Goal: Answer question/provide support: Answer question/provide support

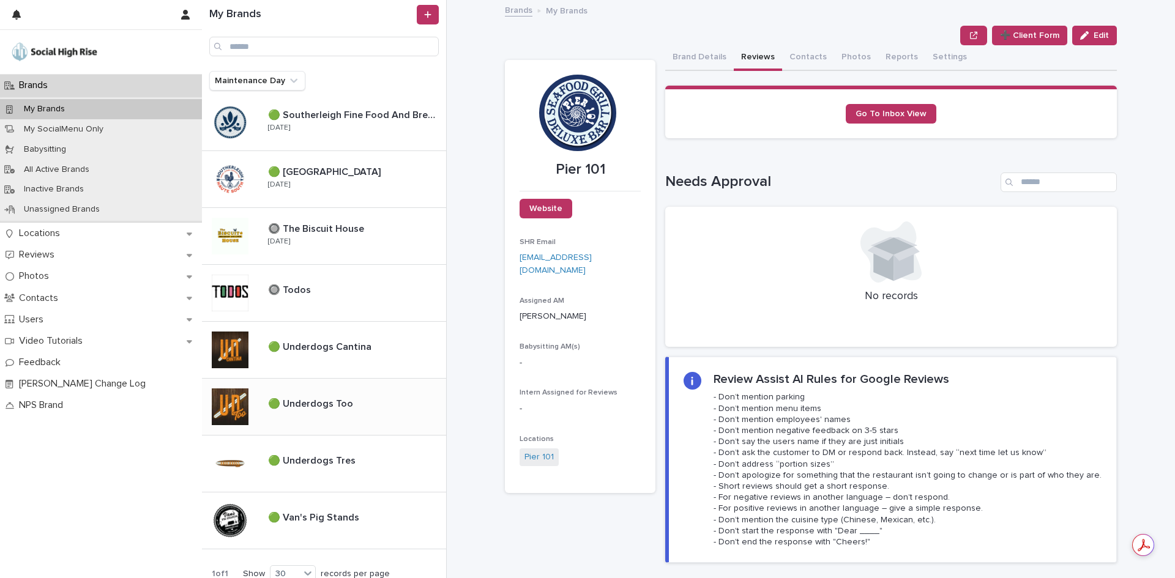
scroll to position [918, 0]
drag, startPoint x: 356, startPoint y: 523, endPoint x: 571, endPoint y: 170, distance: 414.1
click at [356, 524] on div "🟢 Van's Pig Stands 🟢 Van's Pig Stands" at bounding box center [352, 519] width 188 height 26
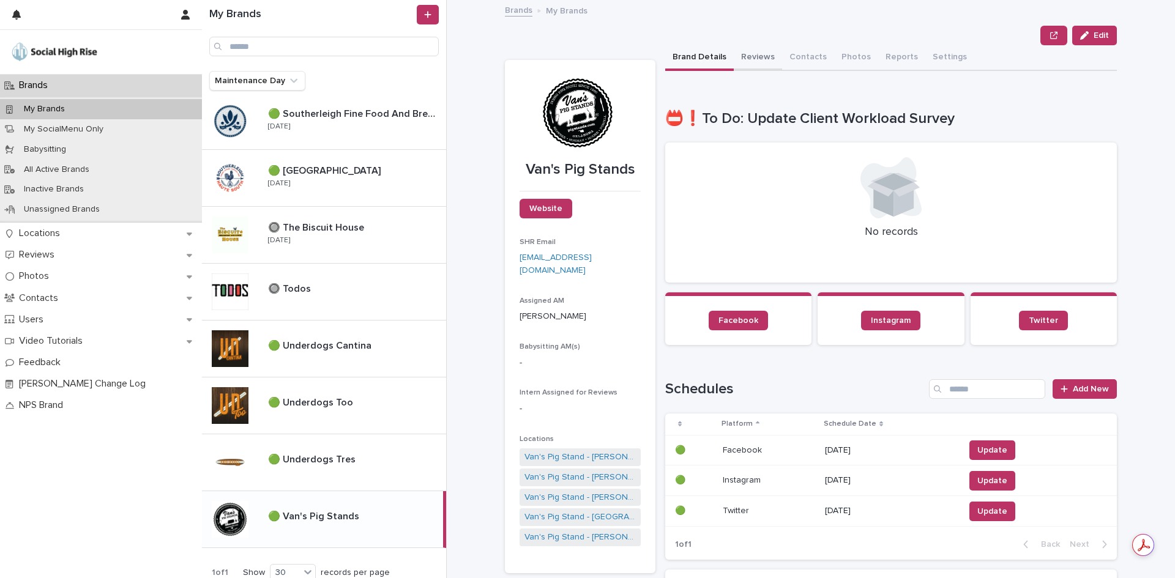
click at [747, 54] on button "Reviews" at bounding box center [758, 58] width 48 height 26
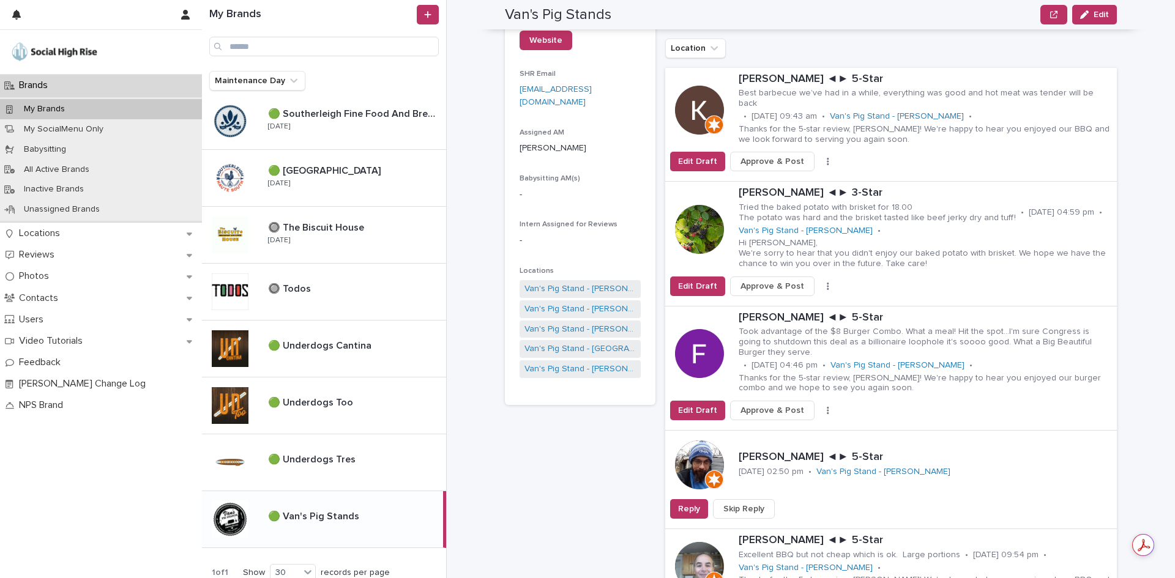
scroll to position [245, 0]
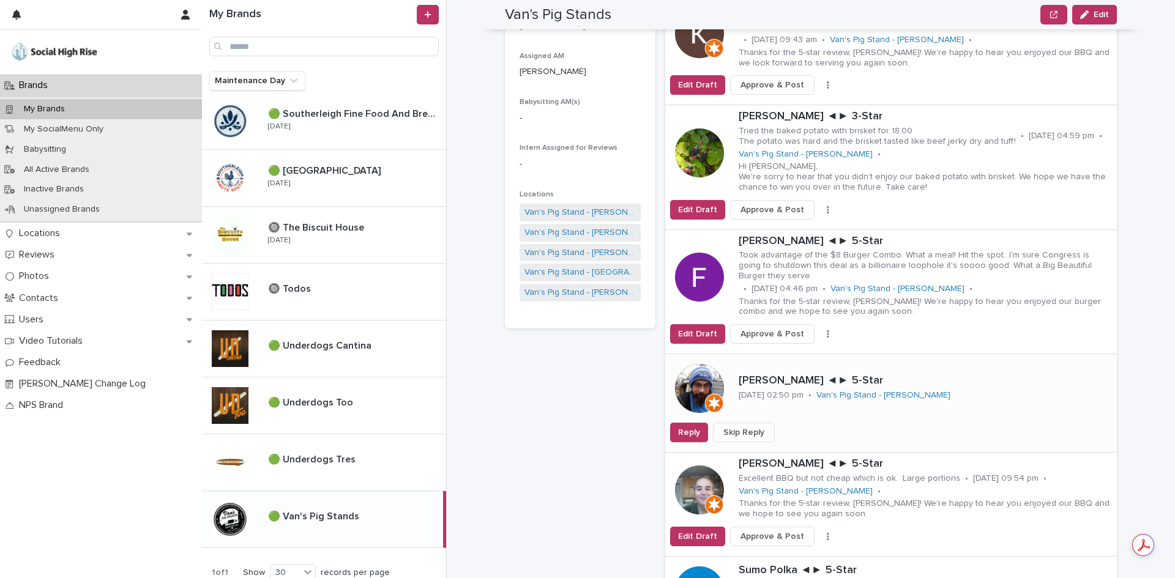
click at [726, 427] on span "Skip Reply" at bounding box center [743, 433] width 41 height 12
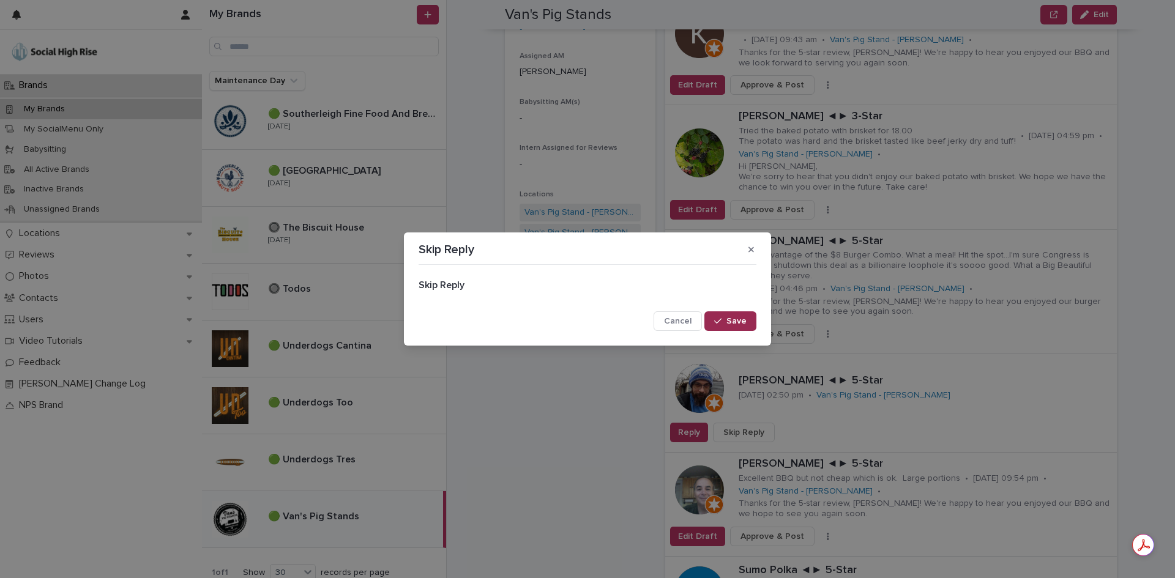
click at [738, 329] on button "Save" at bounding box center [730, 321] width 52 height 20
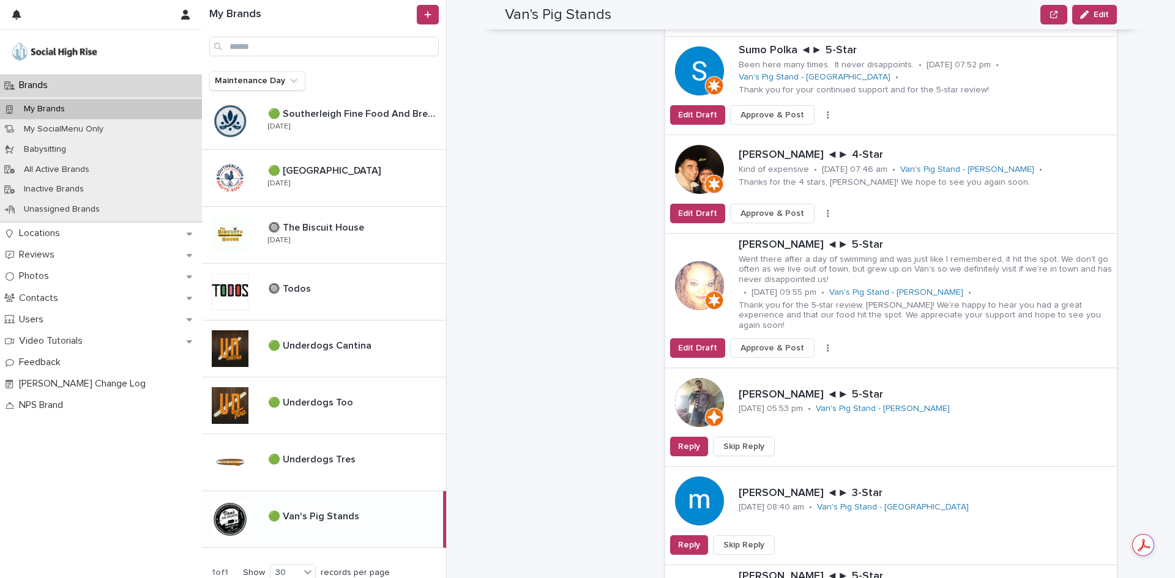
scroll to position [796, 0]
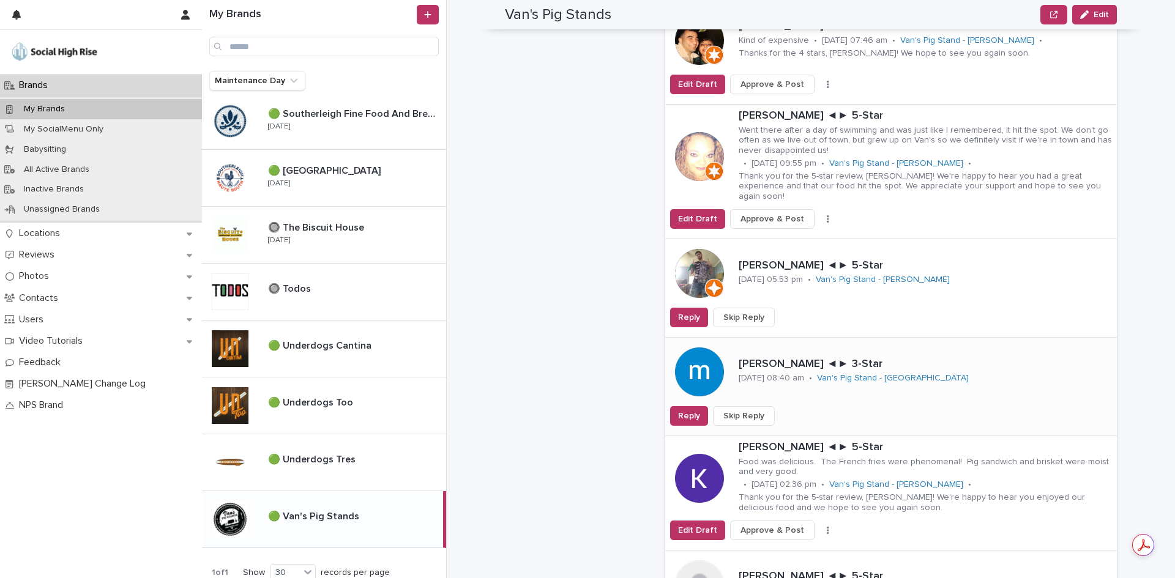
click at [738, 410] on span "Skip Reply" at bounding box center [743, 416] width 41 height 12
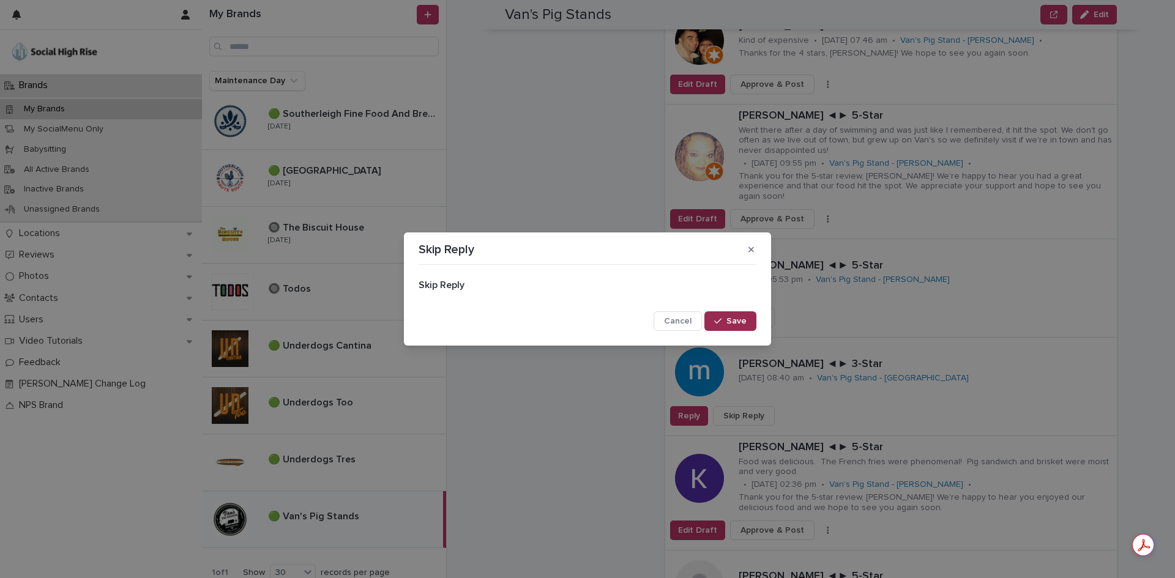
click at [739, 324] on span "Save" at bounding box center [736, 321] width 20 height 9
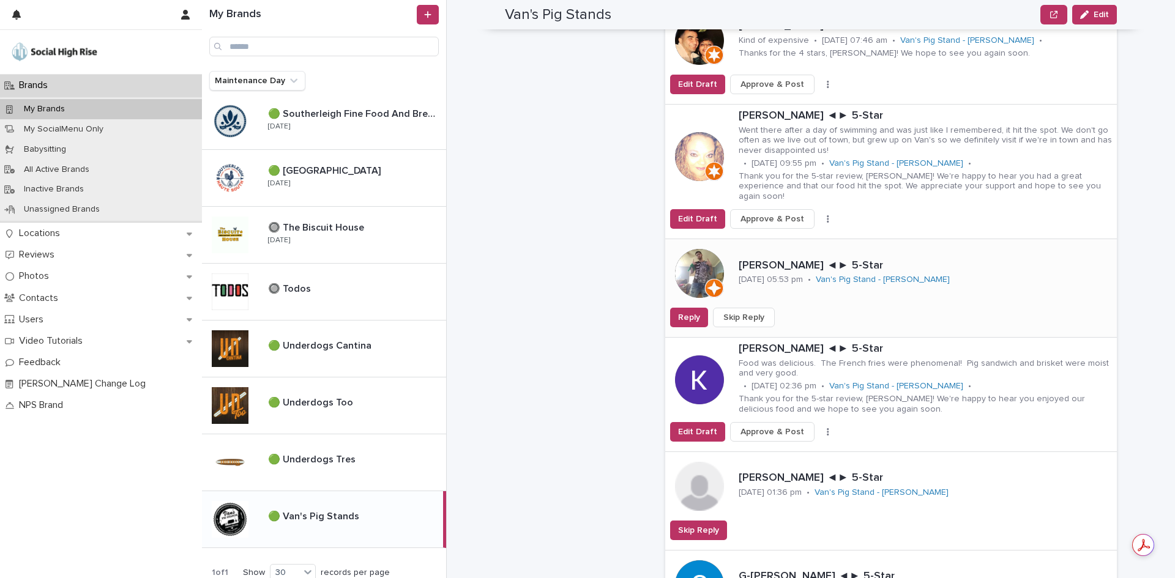
click at [748, 311] on span "Skip Reply" at bounding box center [743, 317] width 41 height 12
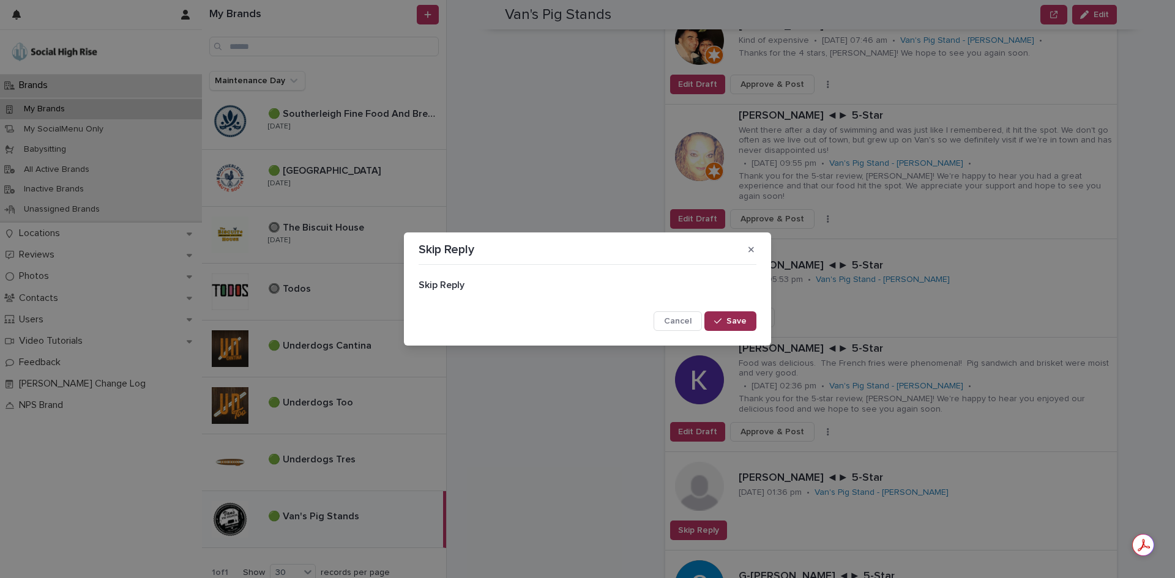
click at [737, 325] on span "Save" at bounding box center [736, 321] width 20 height 9
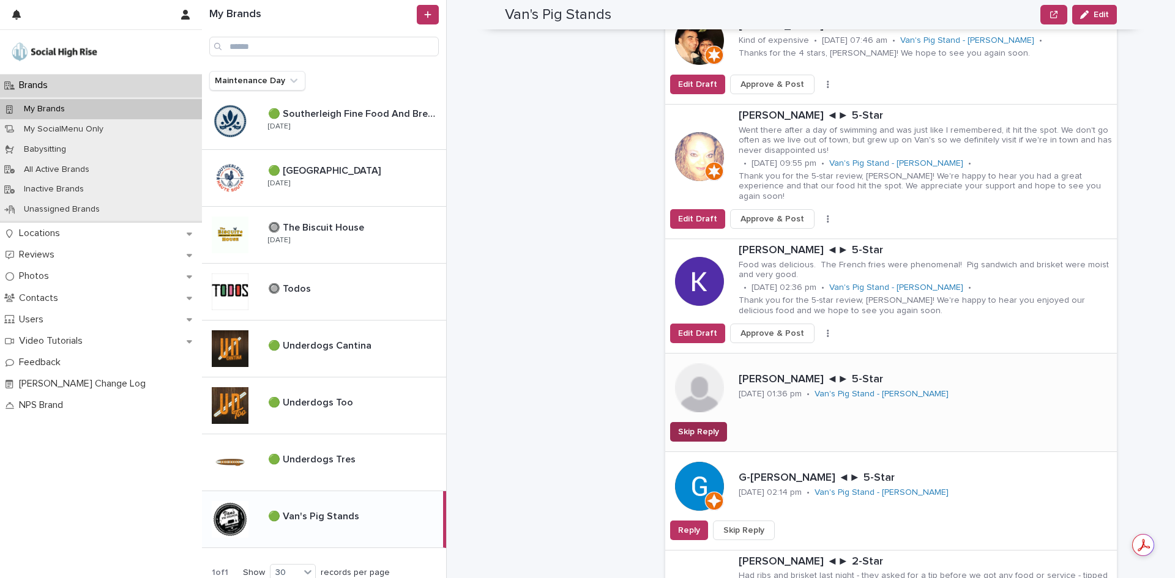
click at [692, 426] on span "Skip Reply" at bounding box center [698, 432] width 41 height 12
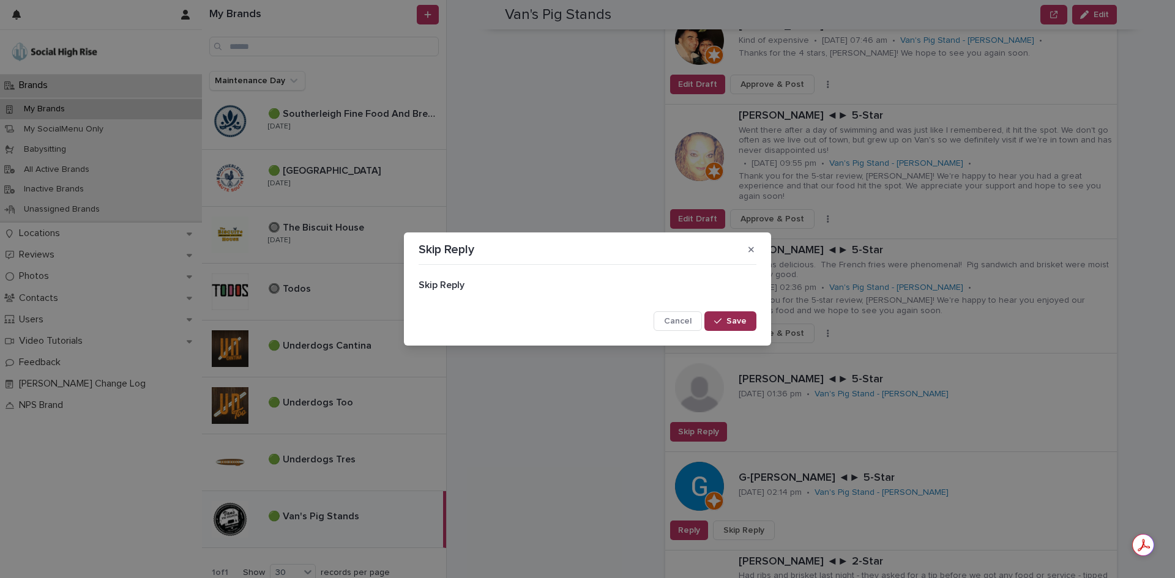
click at [732, 323] on span "Save" at bounding box center [736, 321] width 20 height 9
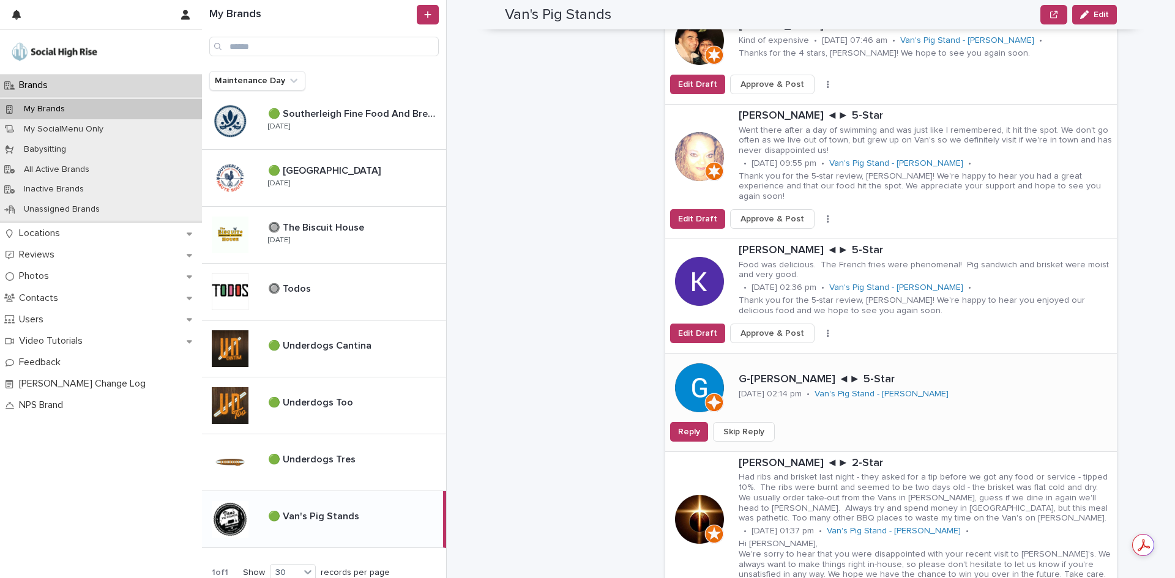
click at [740, 426] on span "Skip Reply" at bounding box center [743, 432] width 41 height 12
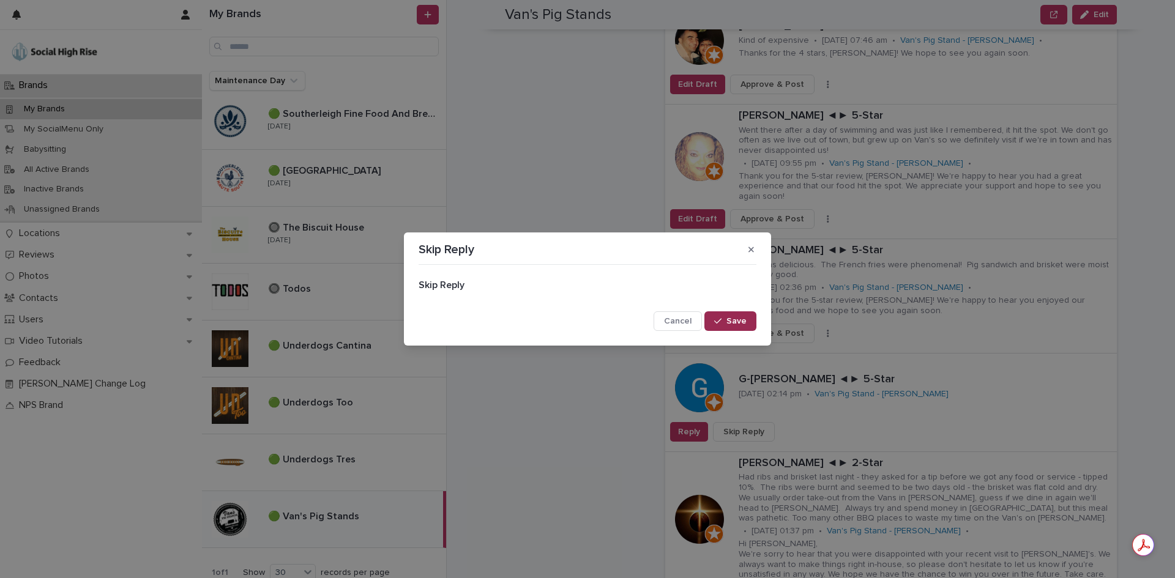
click at [739, 322] on span "Save" at bounding box center [736, 321] width 20 height 9
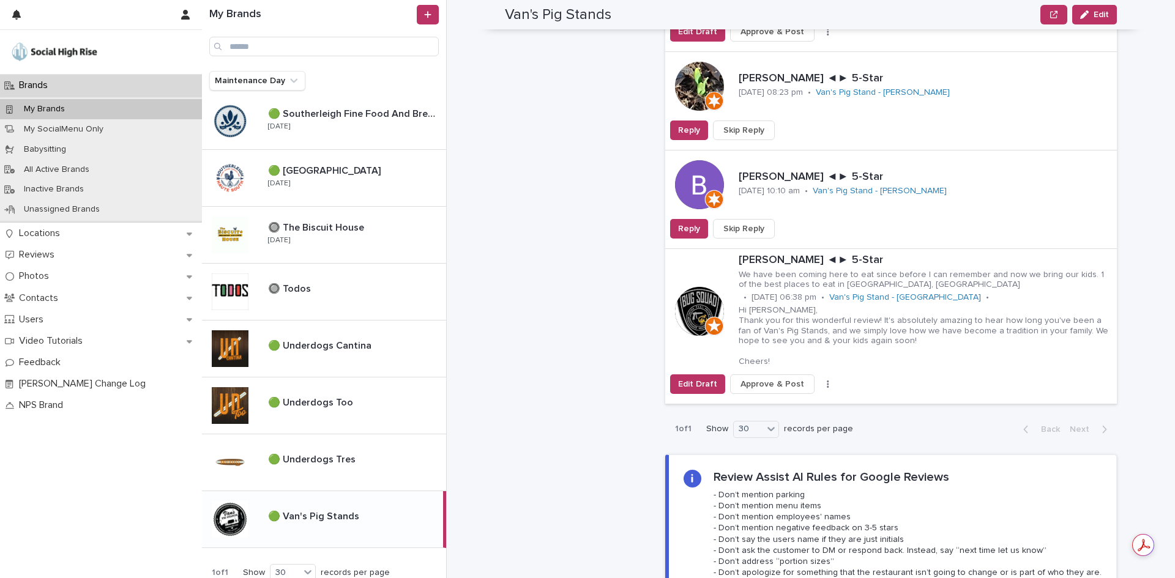
scroll to position [2570, 0]
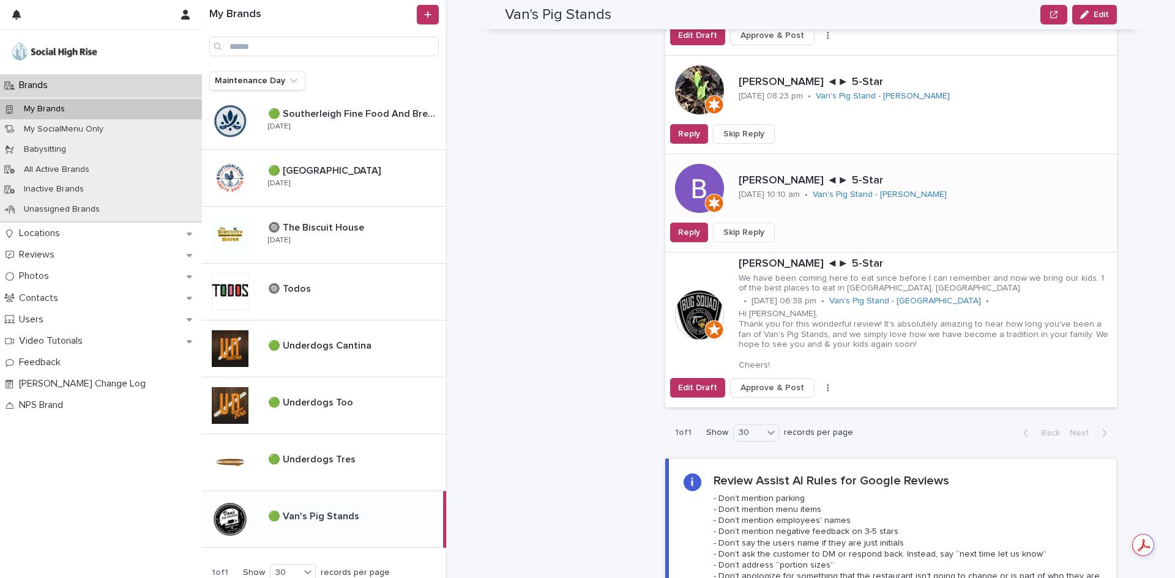
click at [752, 226] on span "Skip Reply" at bounding box center [743, 232] width 41 height 12
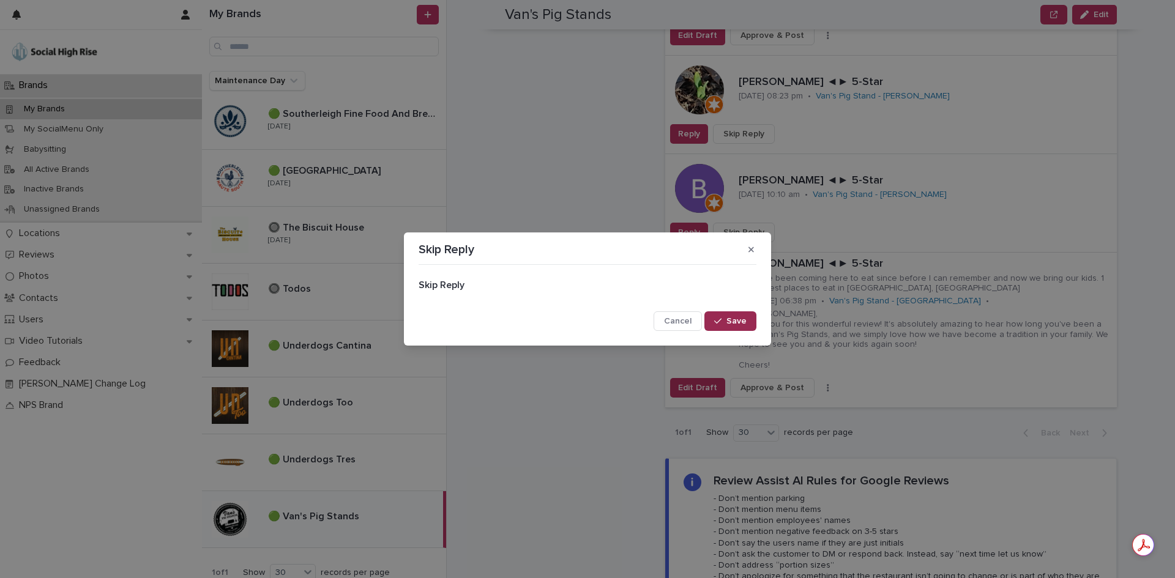
click at [732, 319] on span "Save" at bounding box center [736, 321] width 20 height 9
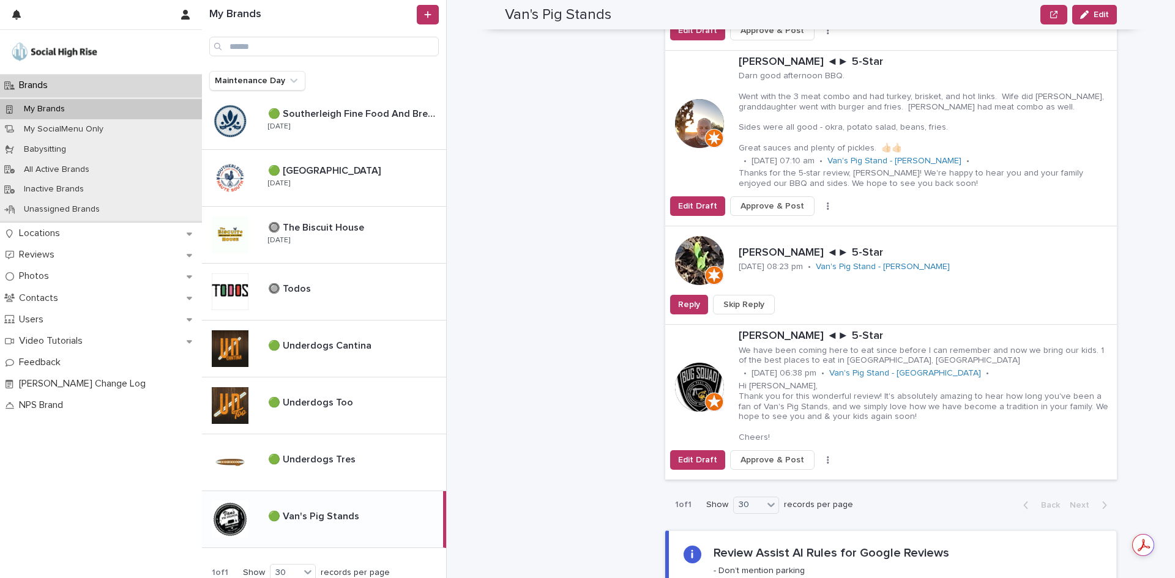
scroll to position [2387, 0]
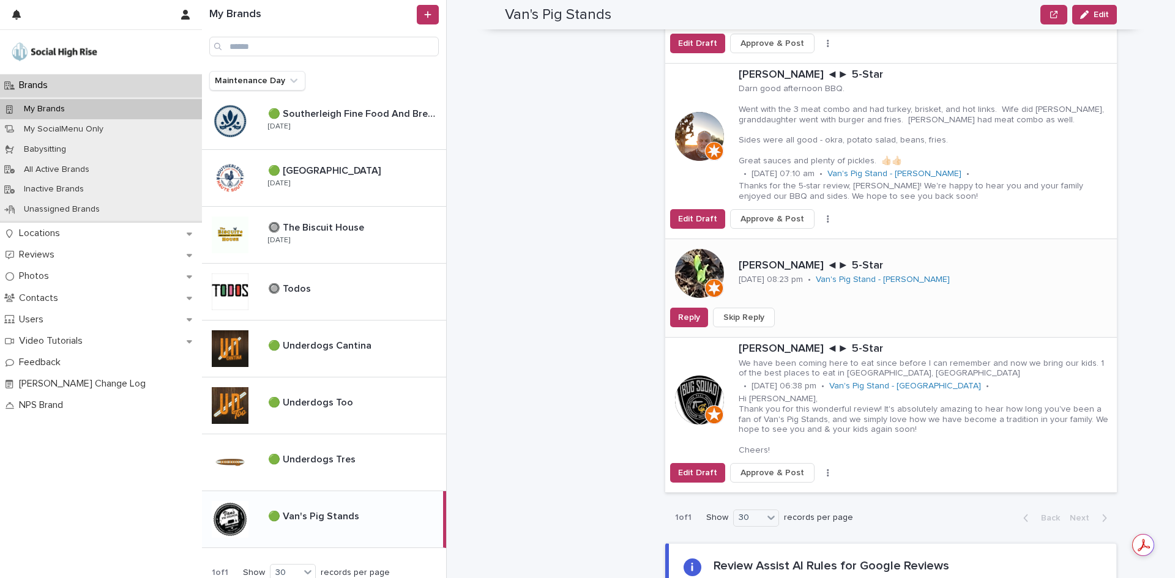
click at [737, 311] on span "Skip Reply" at bounding box center [743, 317] width 41 height 12
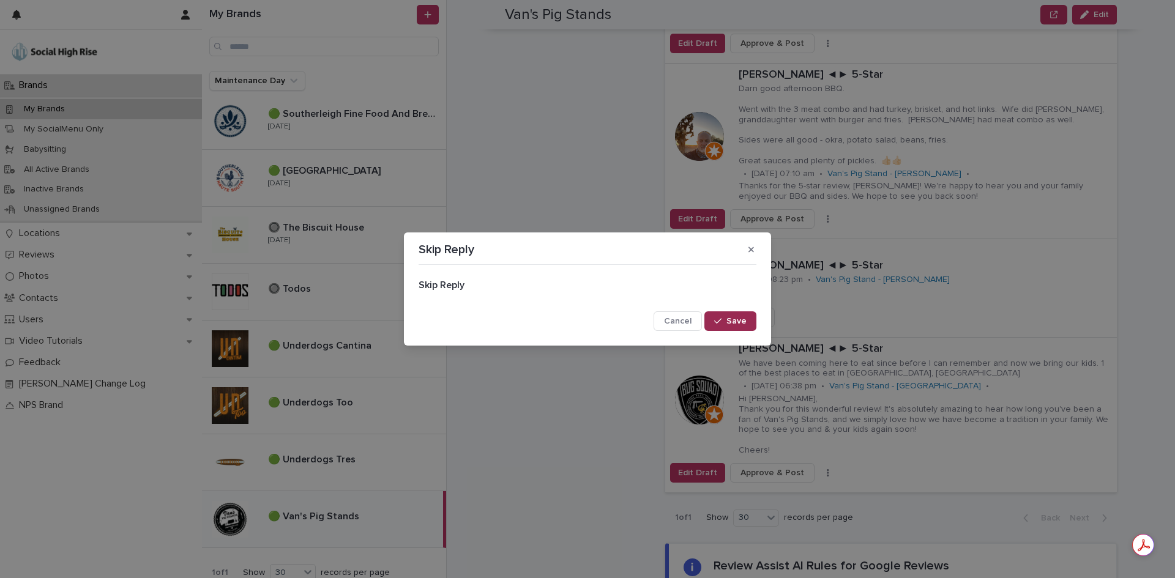
click at [747, 317] on button "Save" at bounding box center [730, 321] width 52 height 20
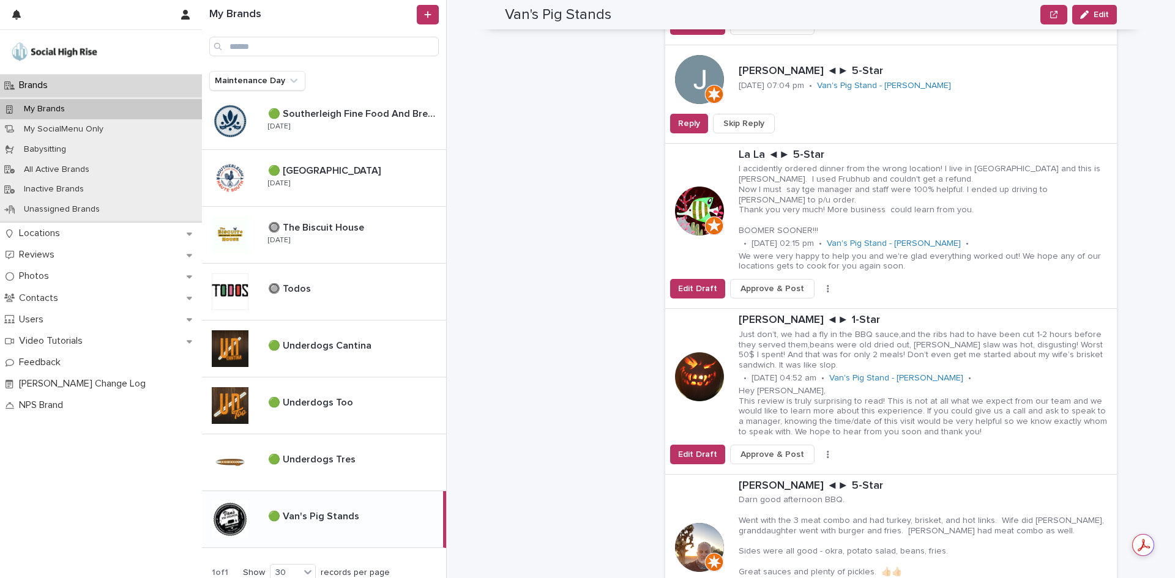
scroll to position [1958, 0]
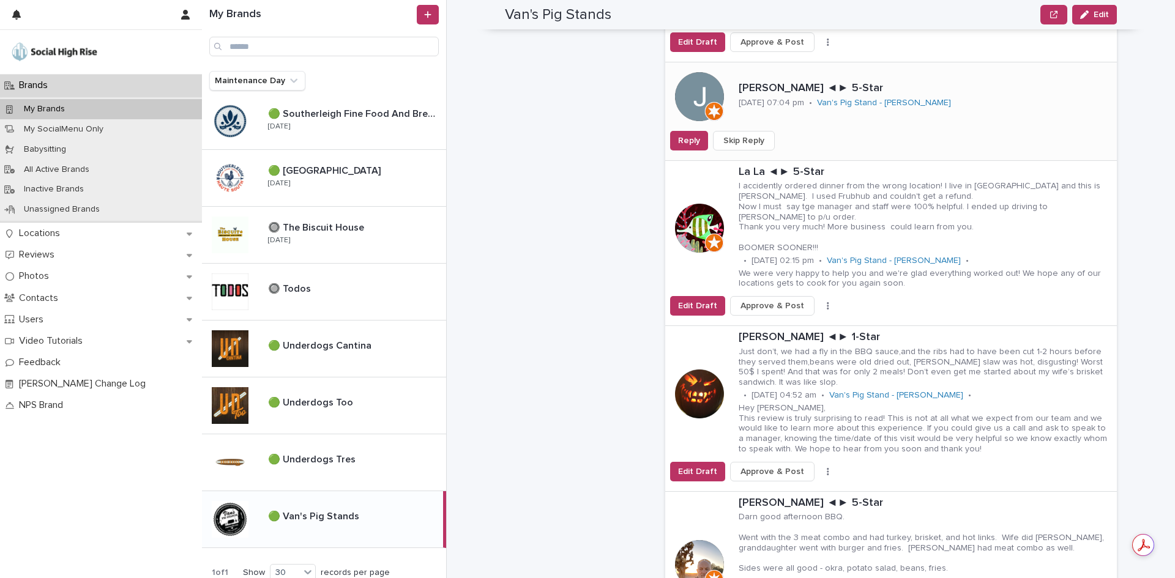
click at [745, 135] on span "Skip Reply" at bounding box center [743, 141] width 41 height 12
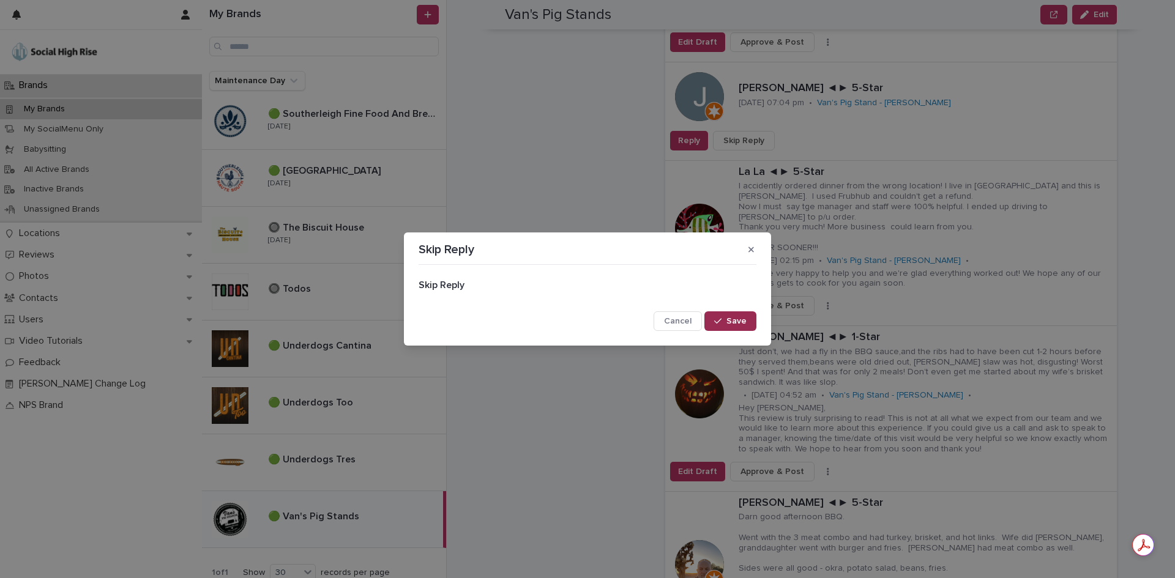
click at [737, 319] on span "Save" at bounding box center [736, 321] width 20 height 9
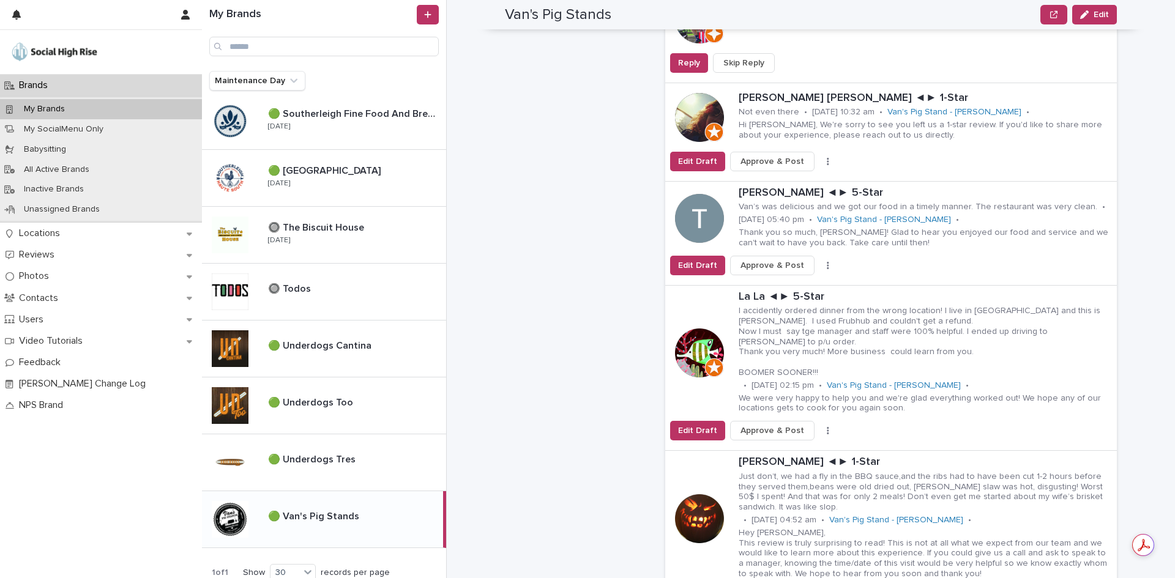
scroll to position [1713, 0]
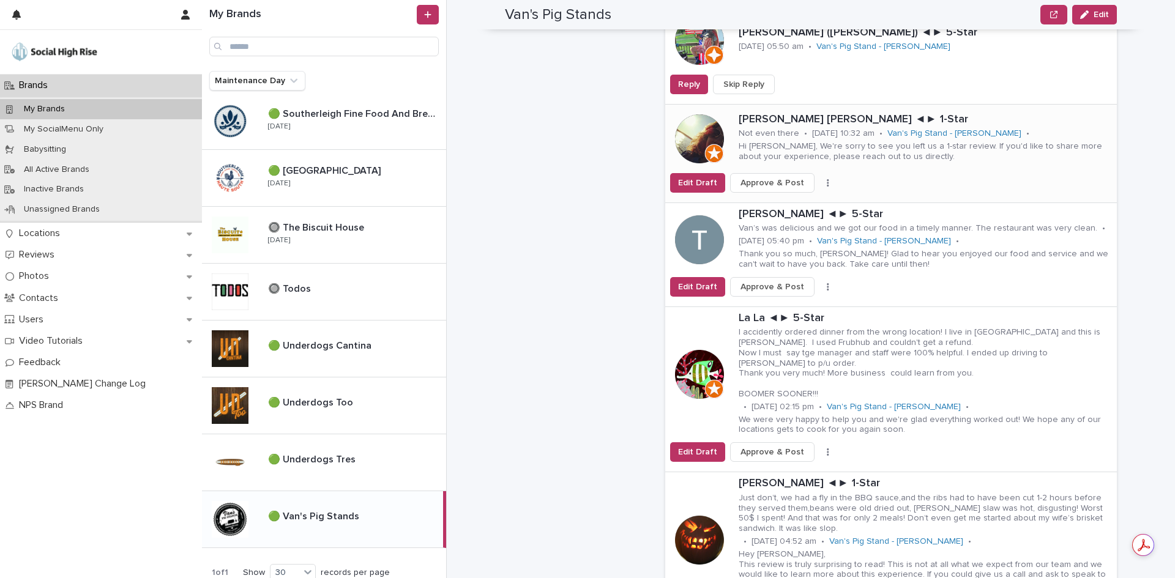
click at [819, 179] on button "button" at bounding box center [827, 183] width 17 height 9
click at [794, 198] on button "Skip Reply" at bounding box center [782, 208] width 81 height 20
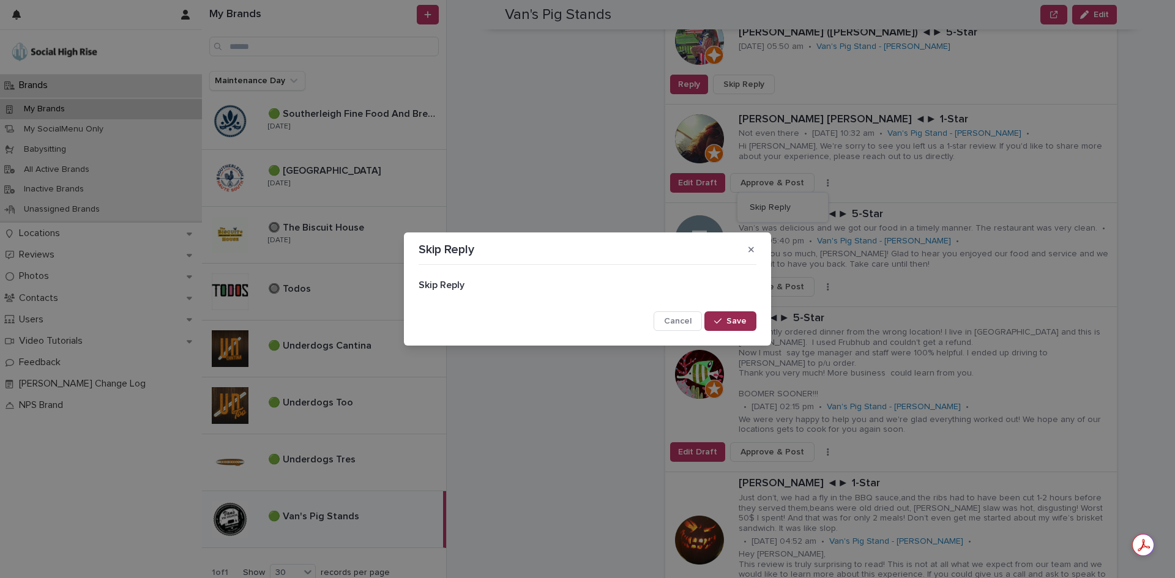
click at [738, 321] on span "Save" at bounding box center [736, 321] width 20 height 9
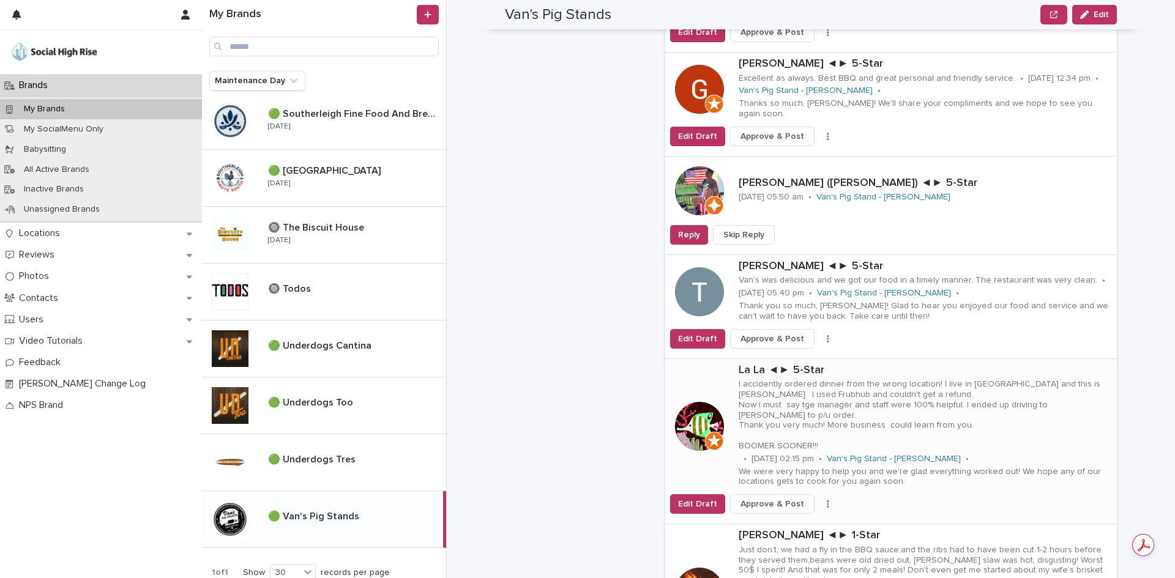
scroll to position [1530, 0]
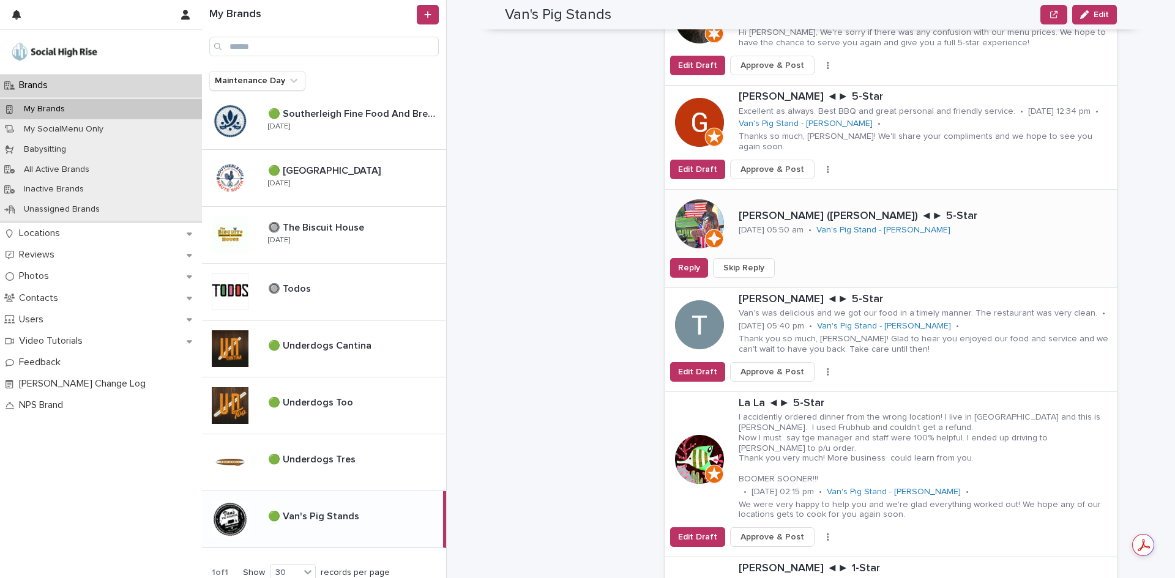
click at [756, 262] on span "Skip Reply" at bounding box center [743, 268] width 41 height 12
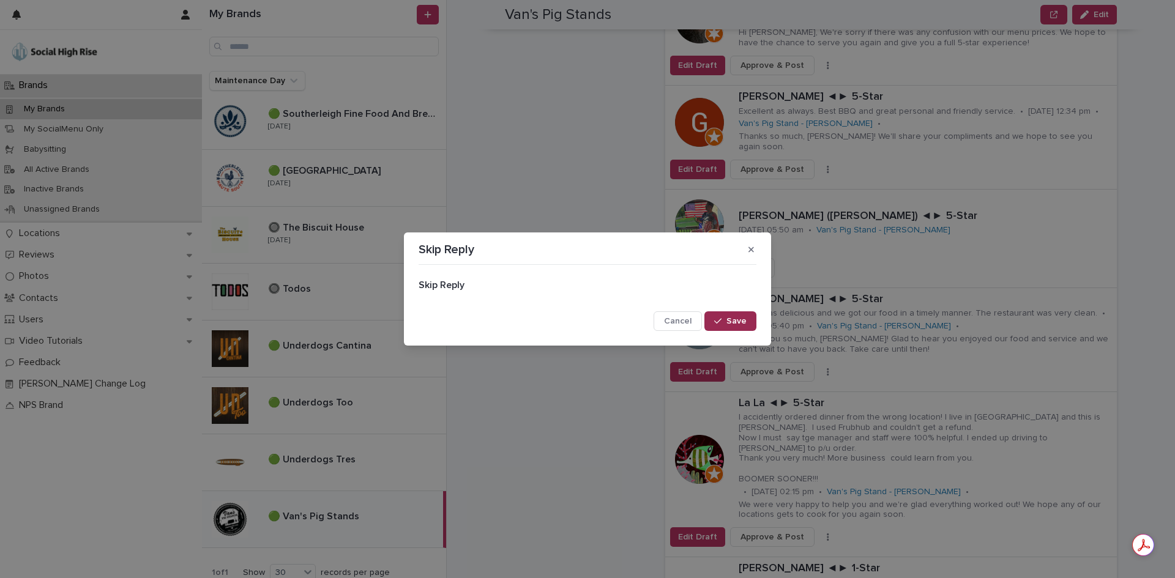
click at [745, 323] on span "Save" at bounding box center [736, 321] width 20 height 9
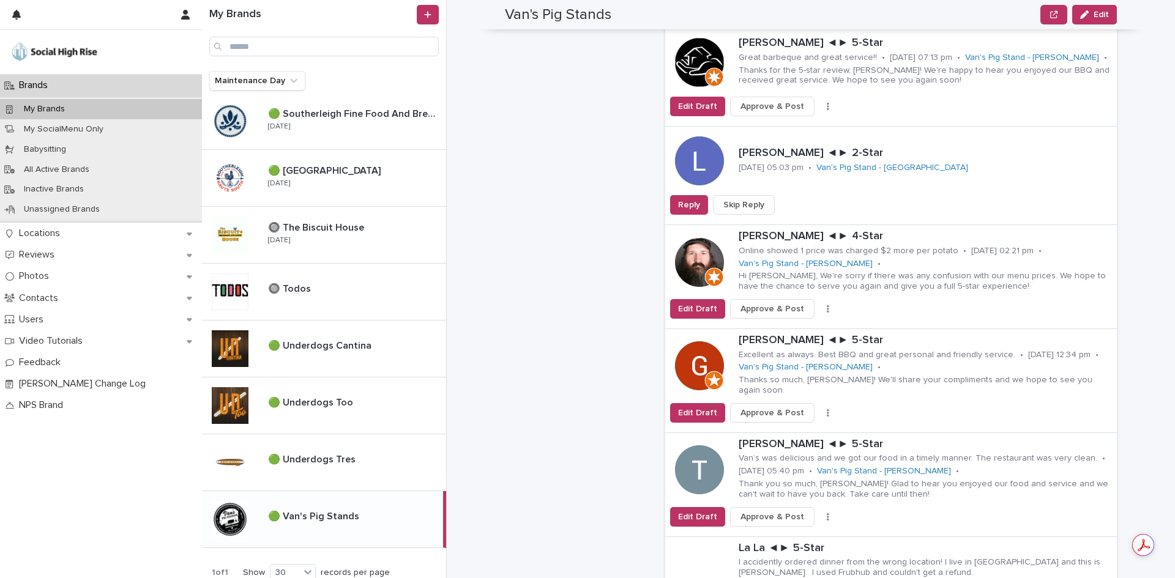
scroll to position [1285, 0]
click at [750, 200] on span "Skip Reply" at bounding box center [743, 206] width 41 height 12
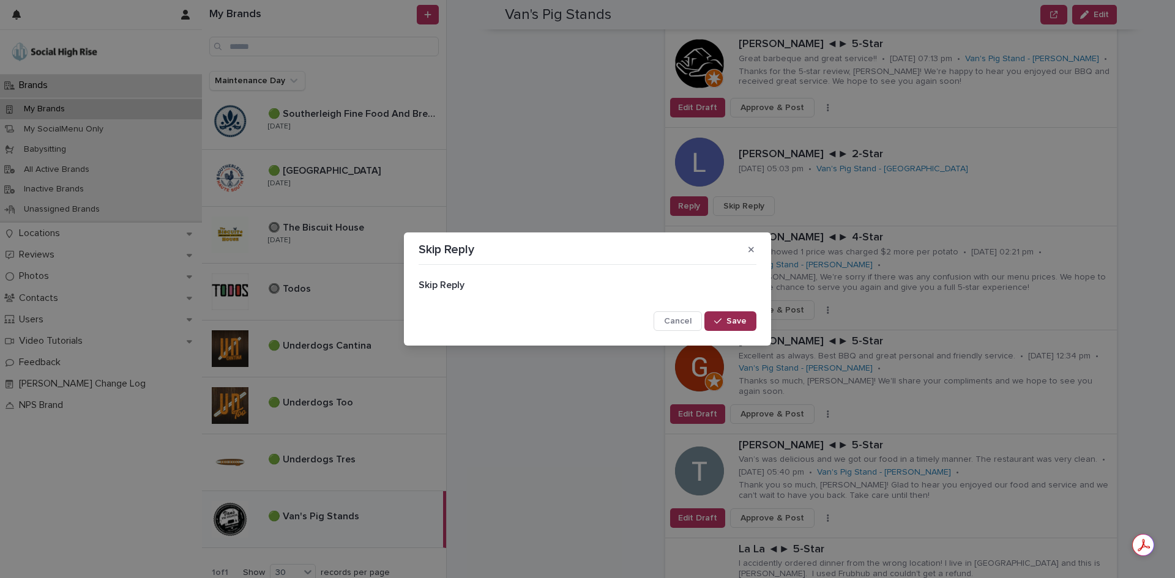
click at [728, 319] on span "Save" at bounding box center [736, 321] width 20 height 9
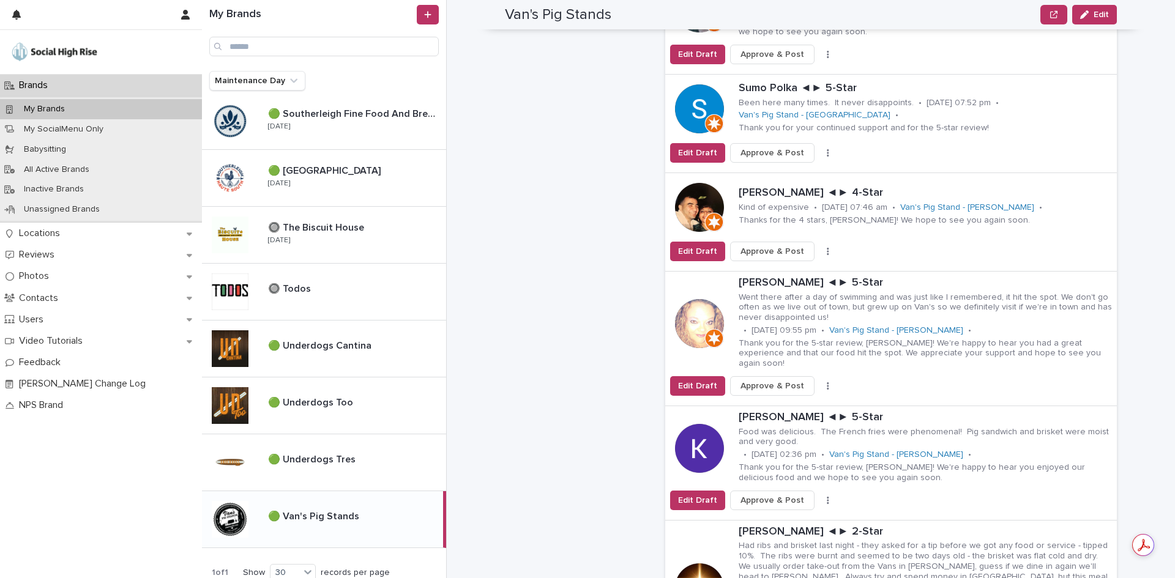
scroll to position [490, 0]
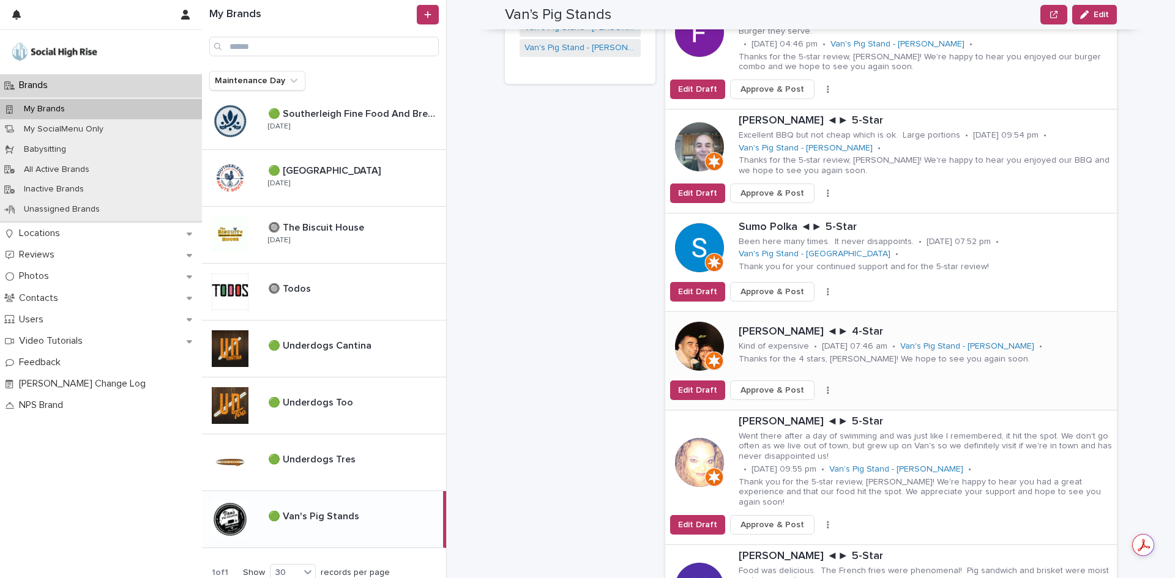
click at [819, 386] on button "button" at bounding box center [827, 390] width 17 height 9
click at [777, 405] on button "Skip Reply" at bounding box center [782, 415] width 81 height 20
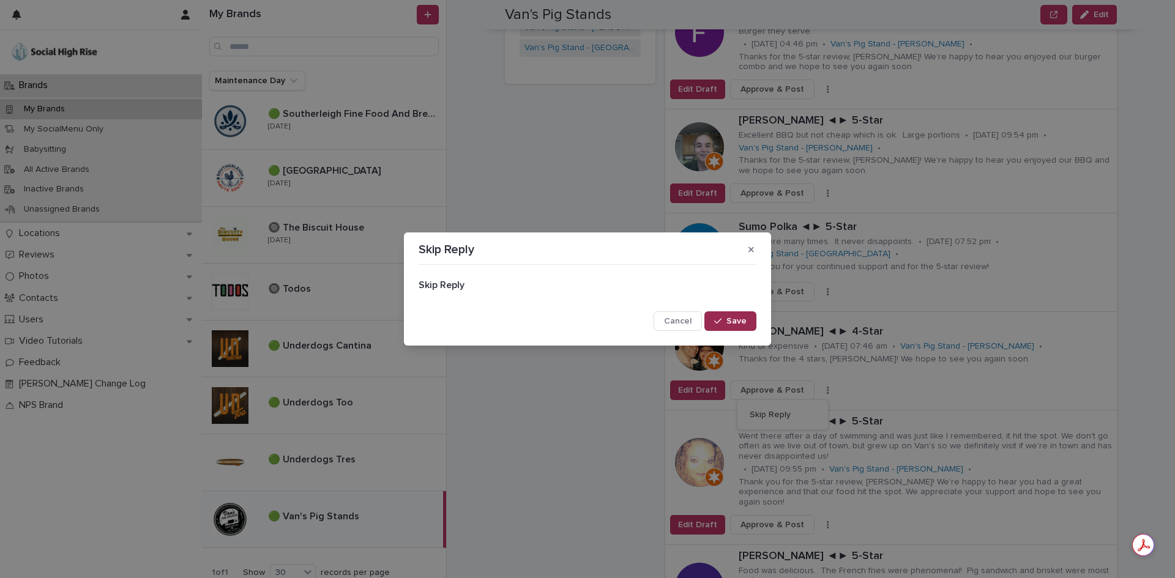
click at [731, 320] on span "Save" at bounding box center [736, 321] width 20 height 9
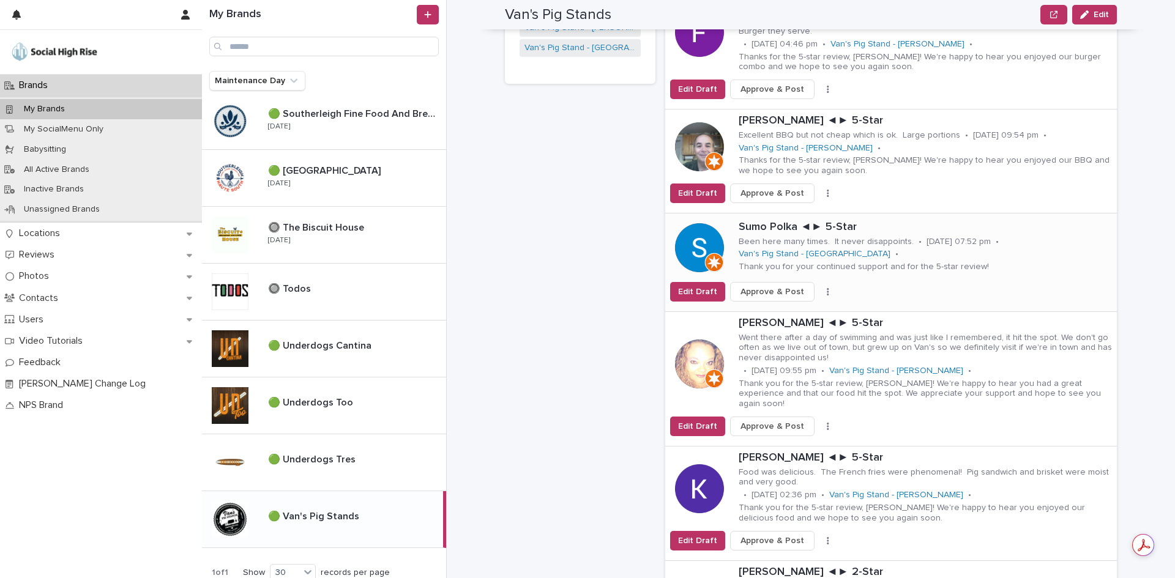
click at [775, 286] on span "Approve & Post" at bounding box center [772, 292] width 64 height 12
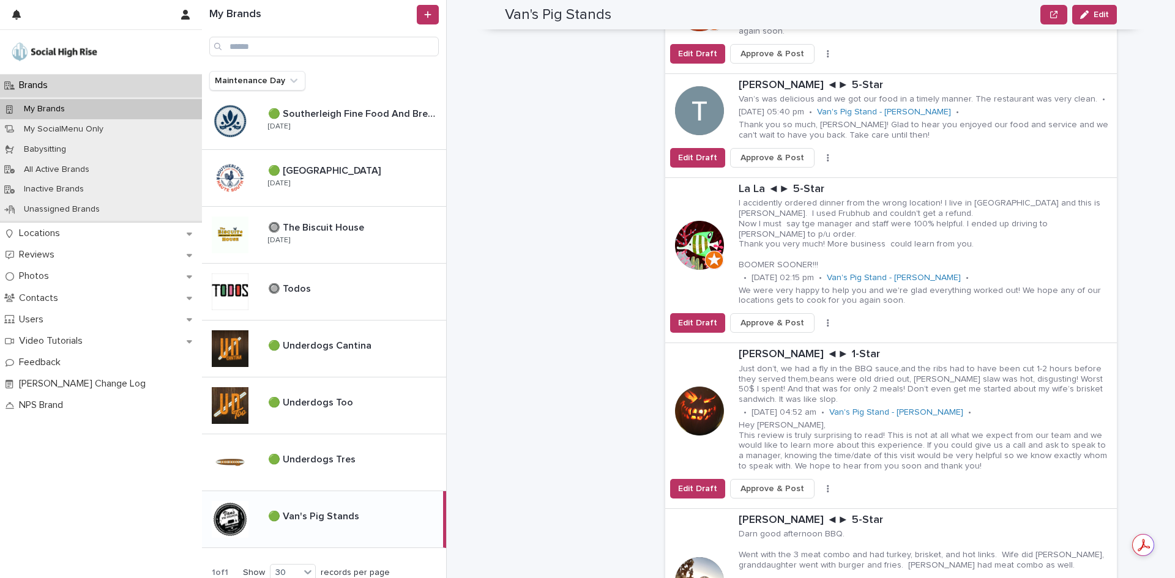
scroll to position [1285, 0]
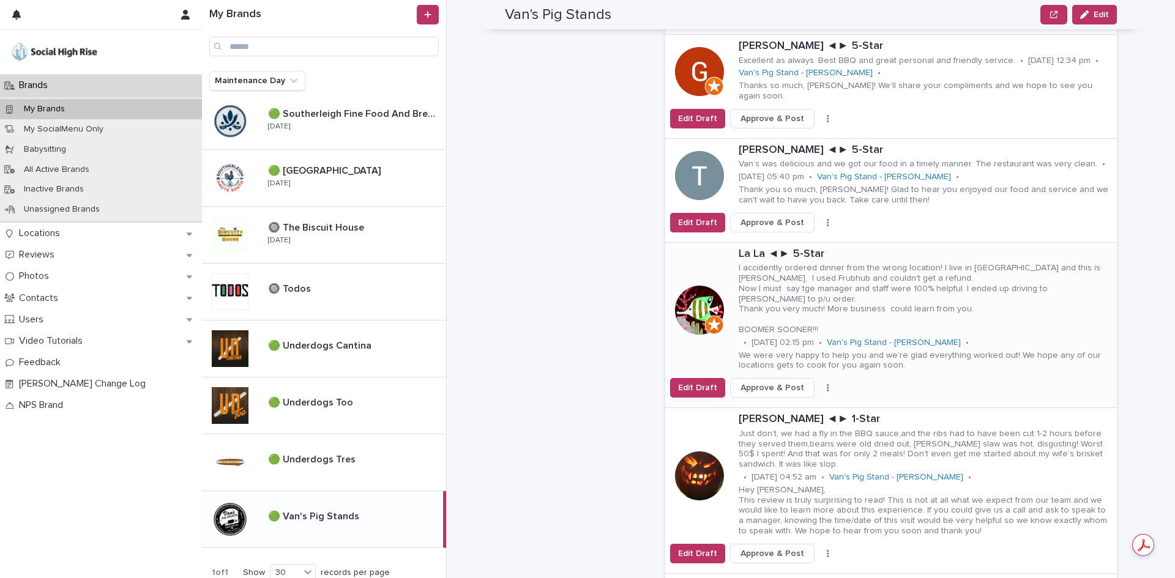
click at [819, 384] on button "button" at bounding box center [827, 388] width 17 height 9
click at [789, 403] on button "Skip Reply" at bounding box center [782, 413] width 81 height 20
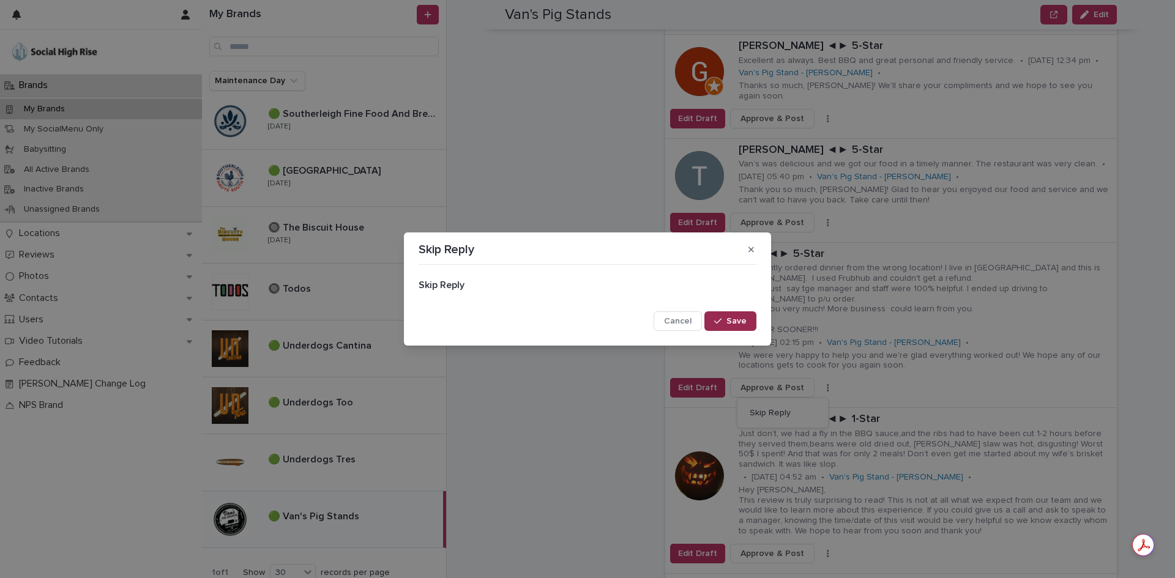
click at [737, 323] on span "Save" at bounding box center [736, 321] width 20 height 9
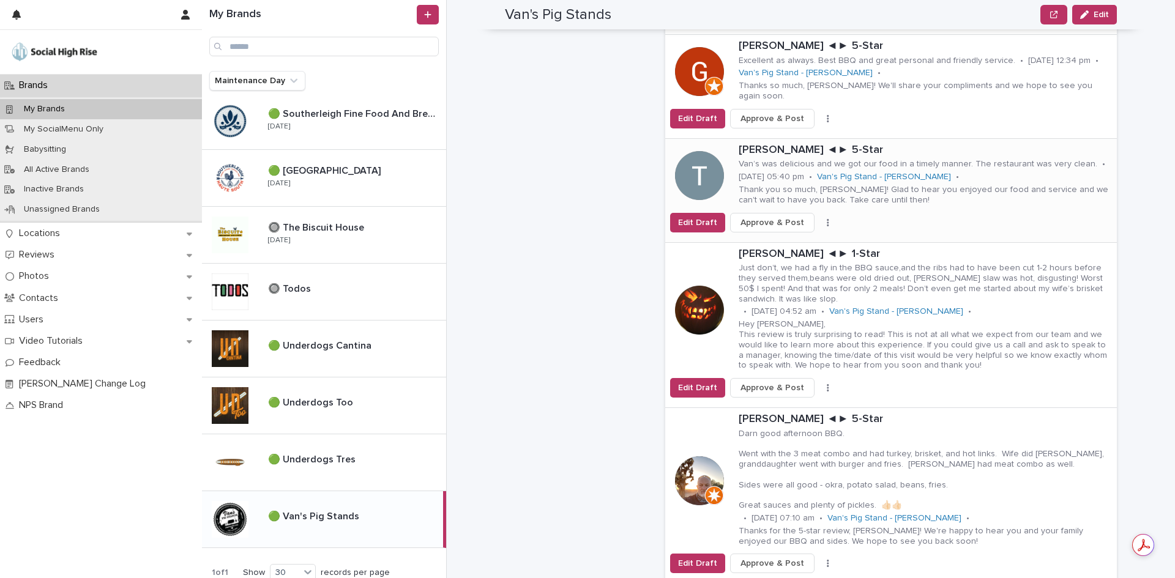
click at [819, 218] on button "button" at bounding box center [827, 222] width 17 height 9
click at [800, 237] on button "Skip Reply" at bounding box center [782, 247] width 81 height 20
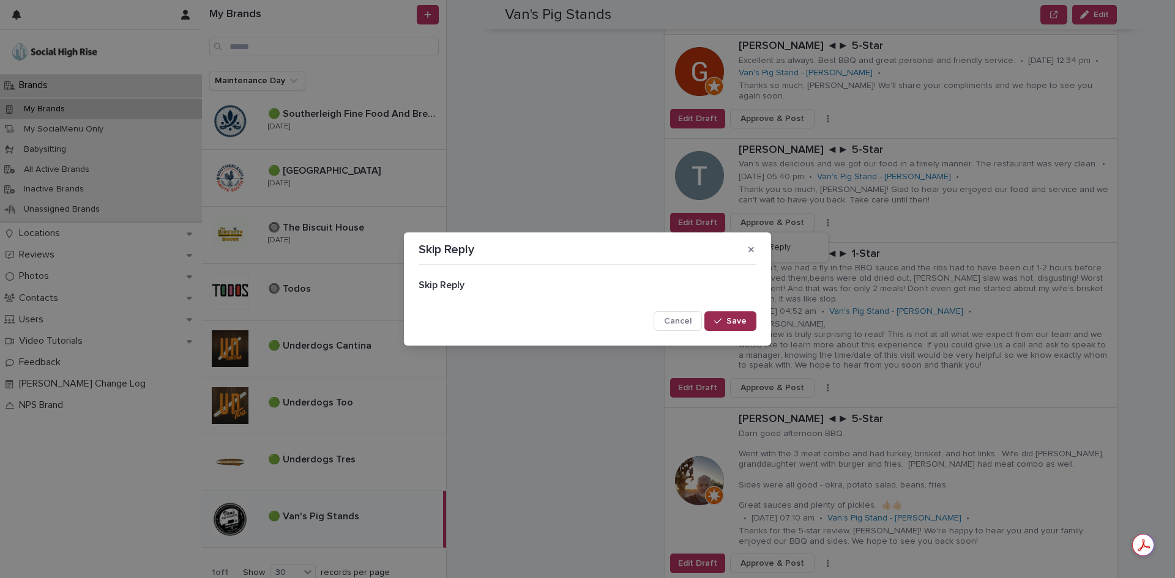
click at [729, 319] on span "Save" at bounding box center [736, 321] width 20 height 9
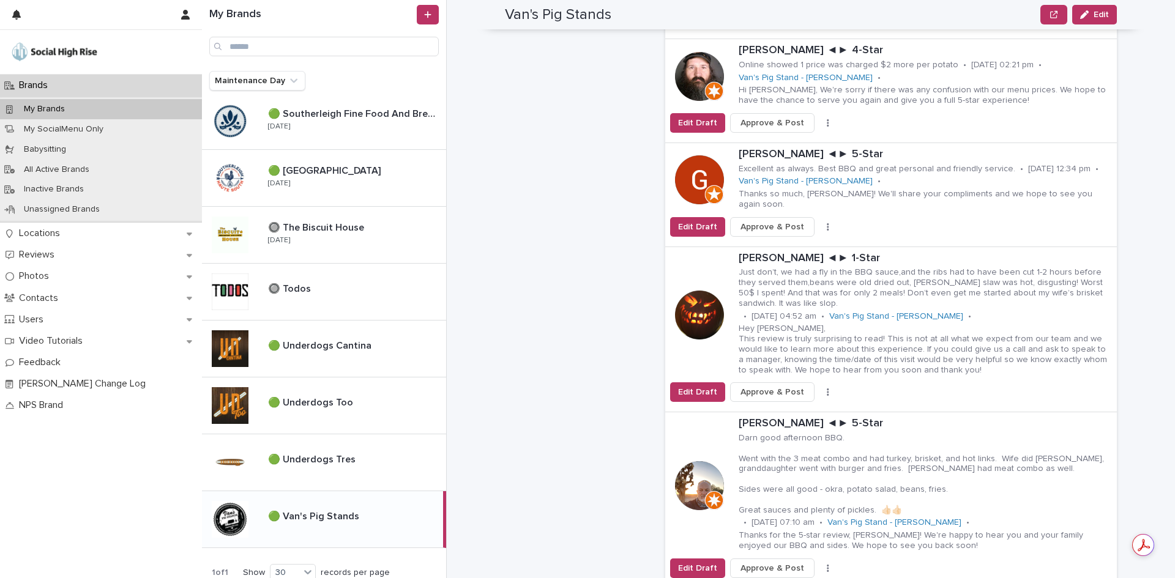
scroll to position [1163, 0]
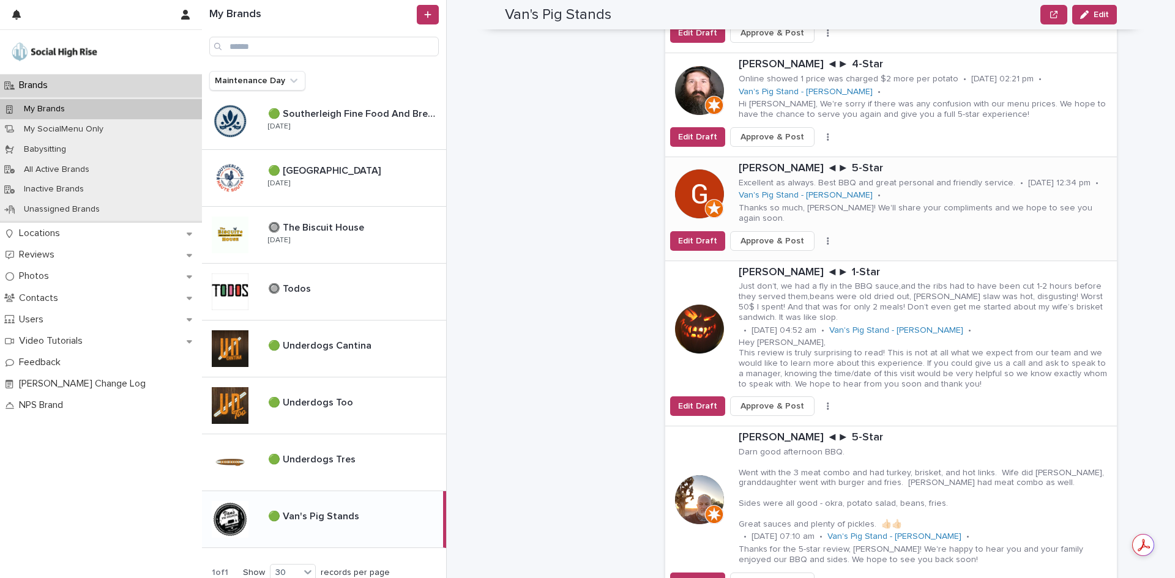
click at [827, 237] on icon "button" at bounding box center [828, 241] width 2 height 9
click at [796, 250] on button "Skip Reply" at bounding box center [782, 260] width 81 height 20
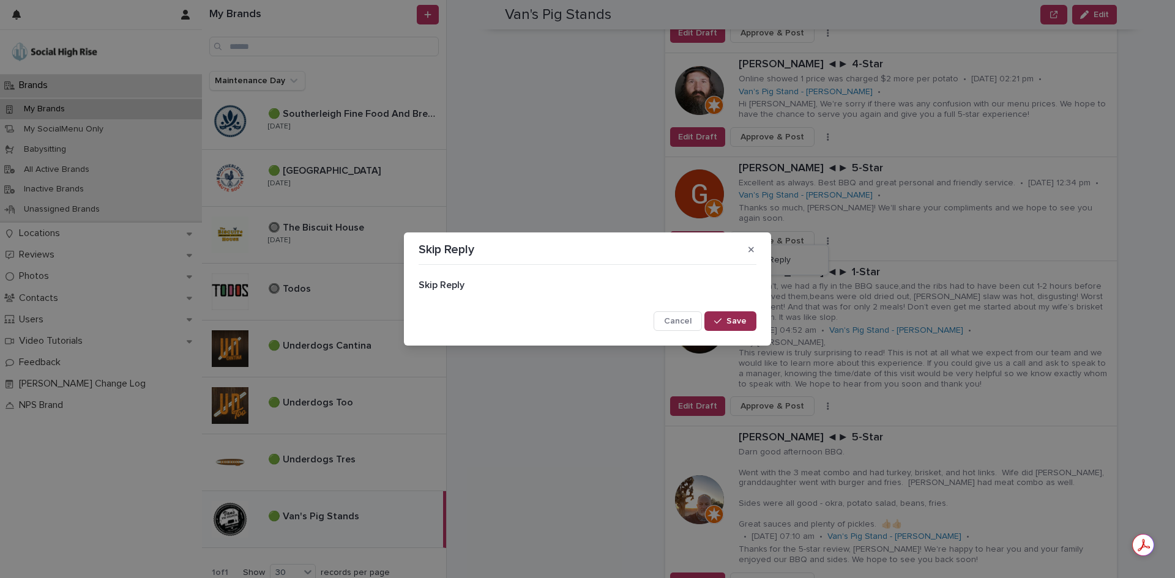
click at [736, 318] on span "Save" at bounding box center [736, 321] width 20 height 9
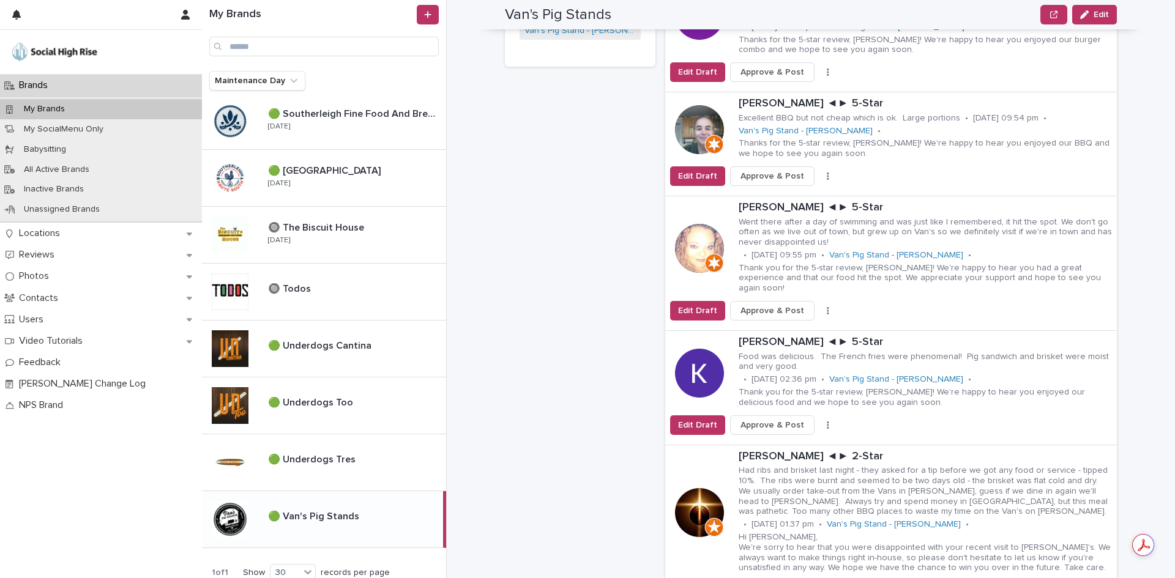
scroll to position [490, 0]
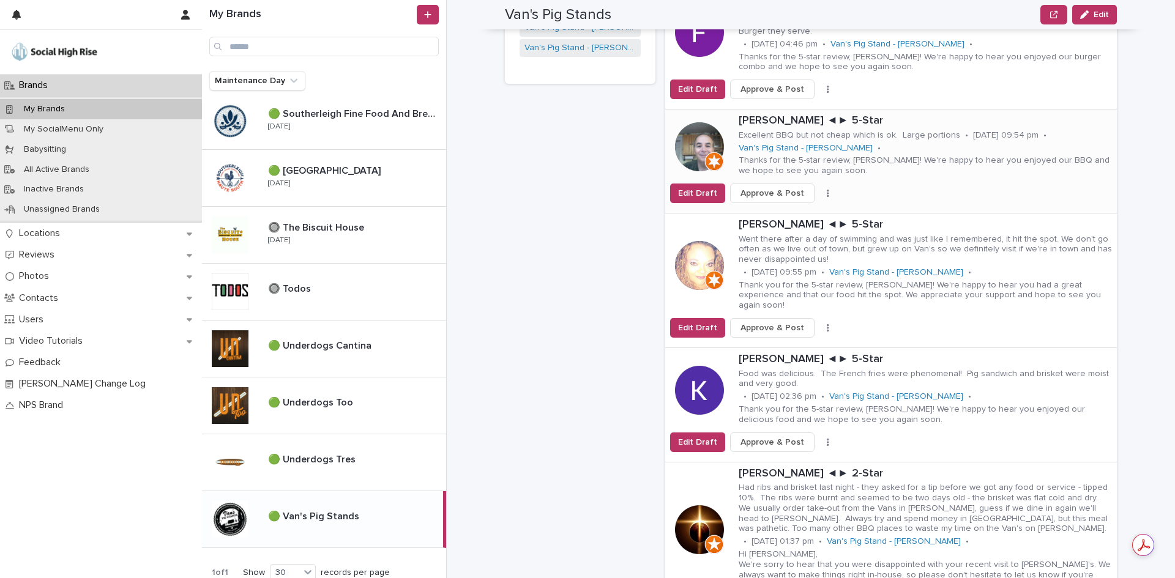
click at [762, 187] on span "Approve & Post" at bounding box center [772, 193] width 64 height 12
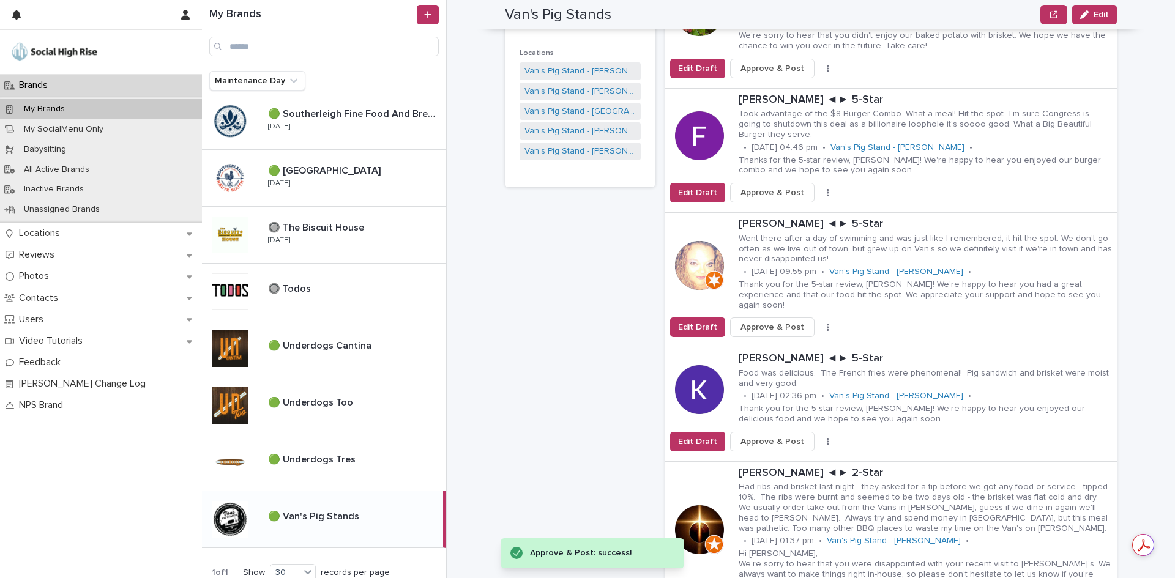
scroll to position [367, 0]
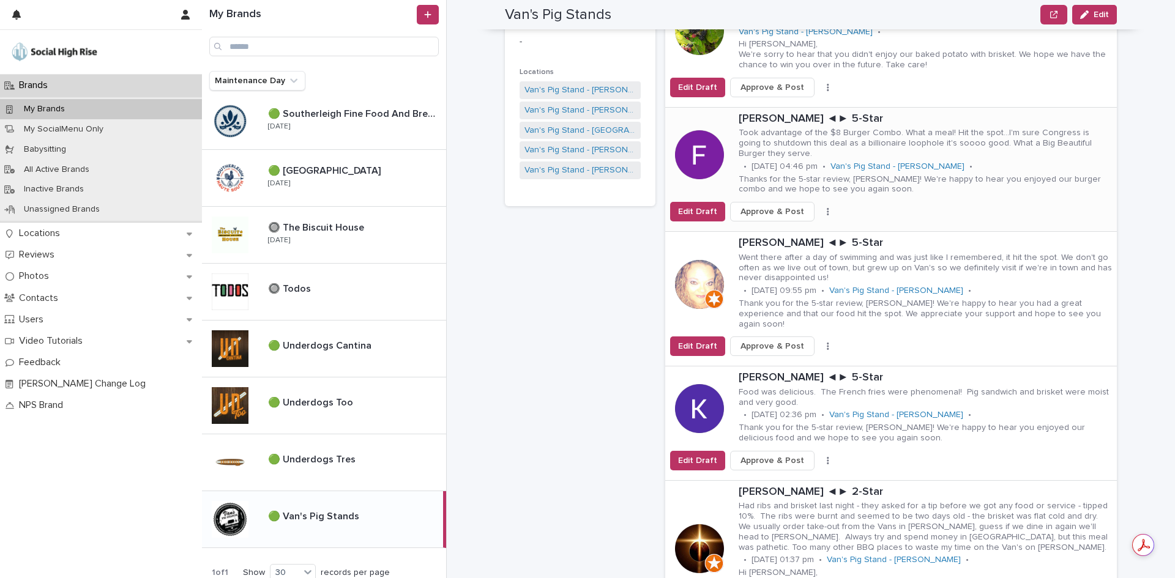
click at [759, 206] on span "Approve & Post" at bounding box center [772, 212] width 64 height 12
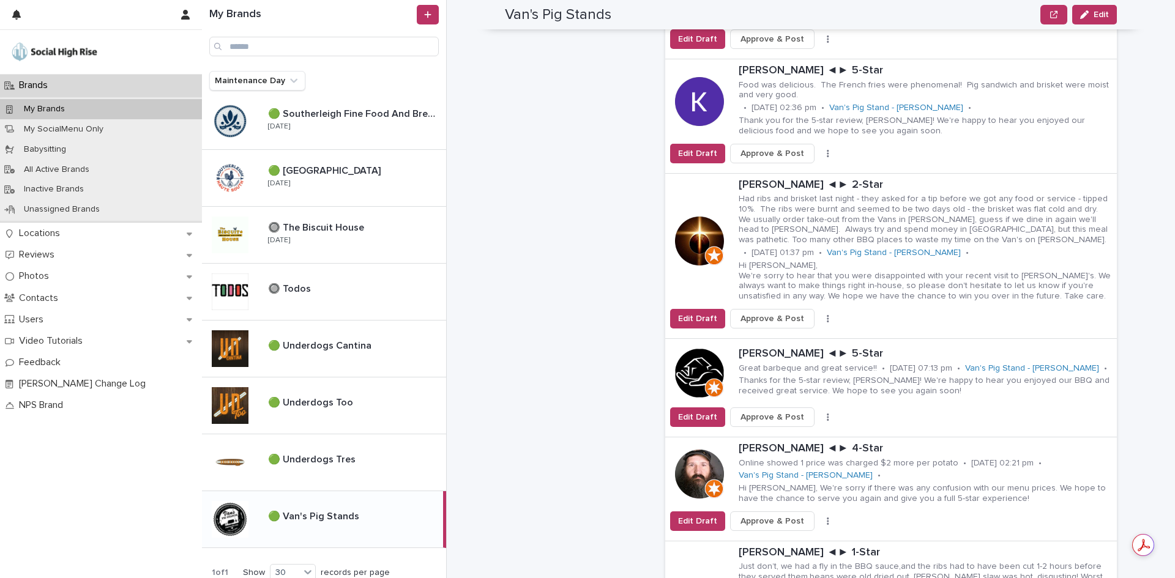
scroll to position [551, 0]
click at [698, 312] on span "Edit Draft" at bounding box center [697, 318] width 39 height 12
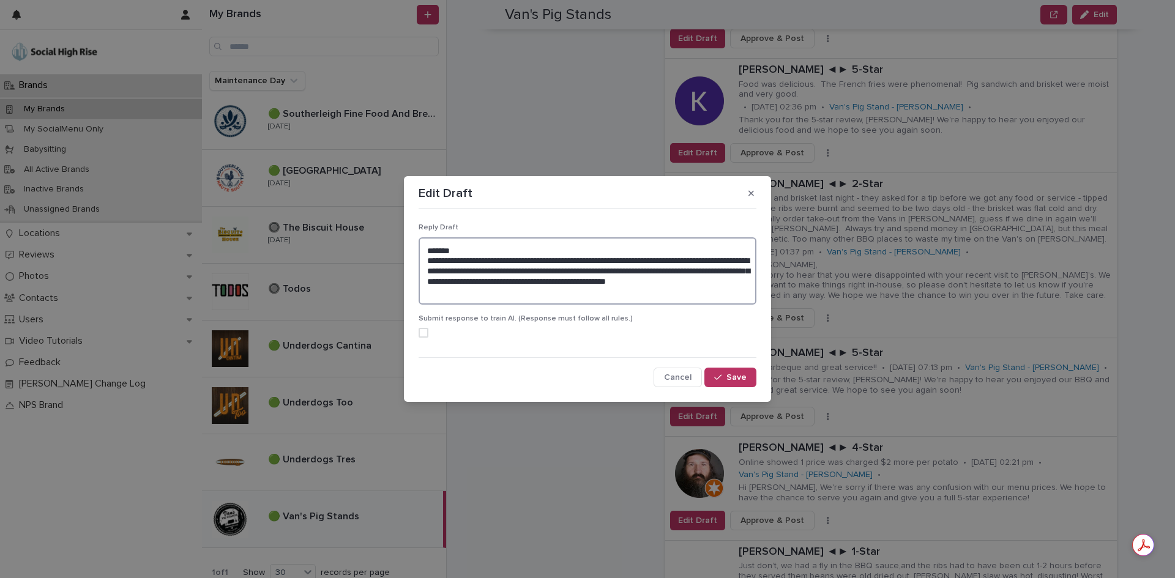
click at [712, 261] on textarea "**********" at bounding box center [588, 270] width 338 height 67
click at [466, 272] on textarea "**********" at bounding box center [588, 270] width 338 height 67
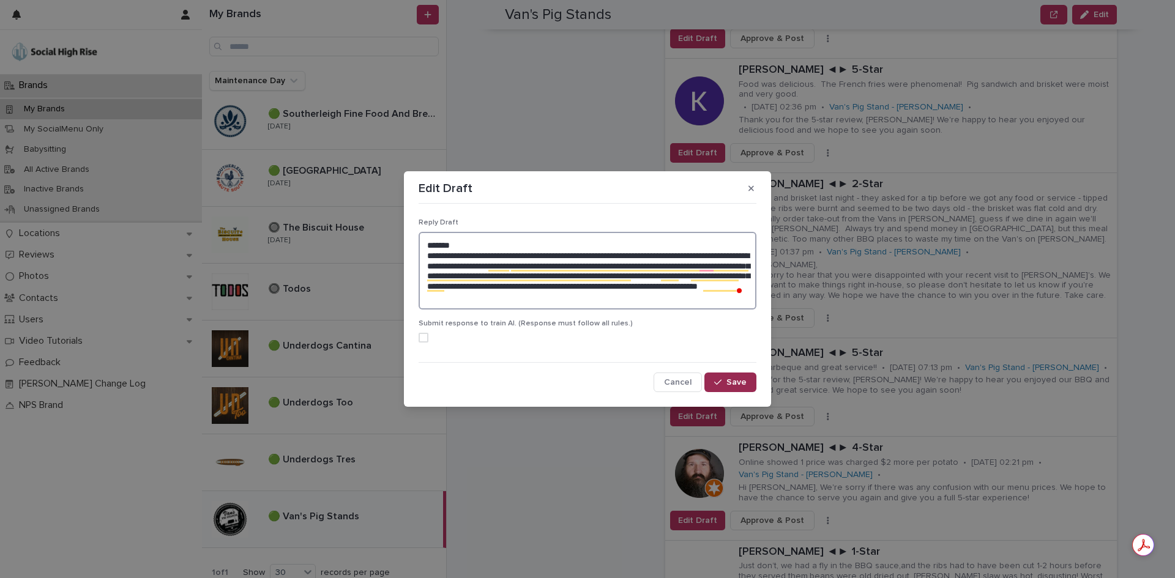
type textarea "**********"
click at [730, 384] on span "Save" at bounding box center [736, 382] width 20 height 9
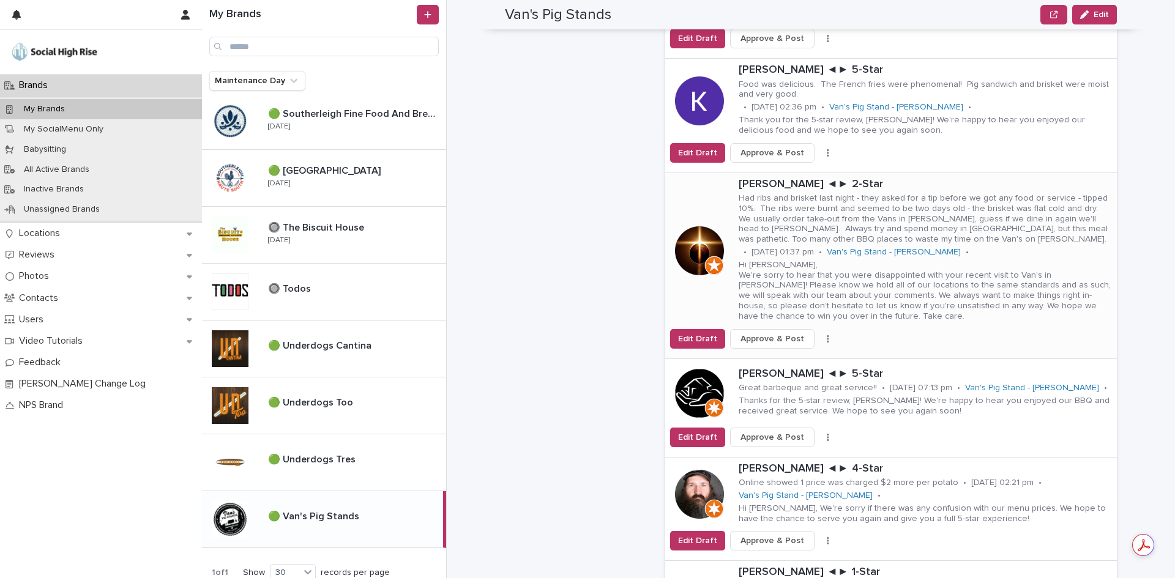
click at [764, 333] on span "Approve & Post" at bounding box center [772, 339] width 64 height 12
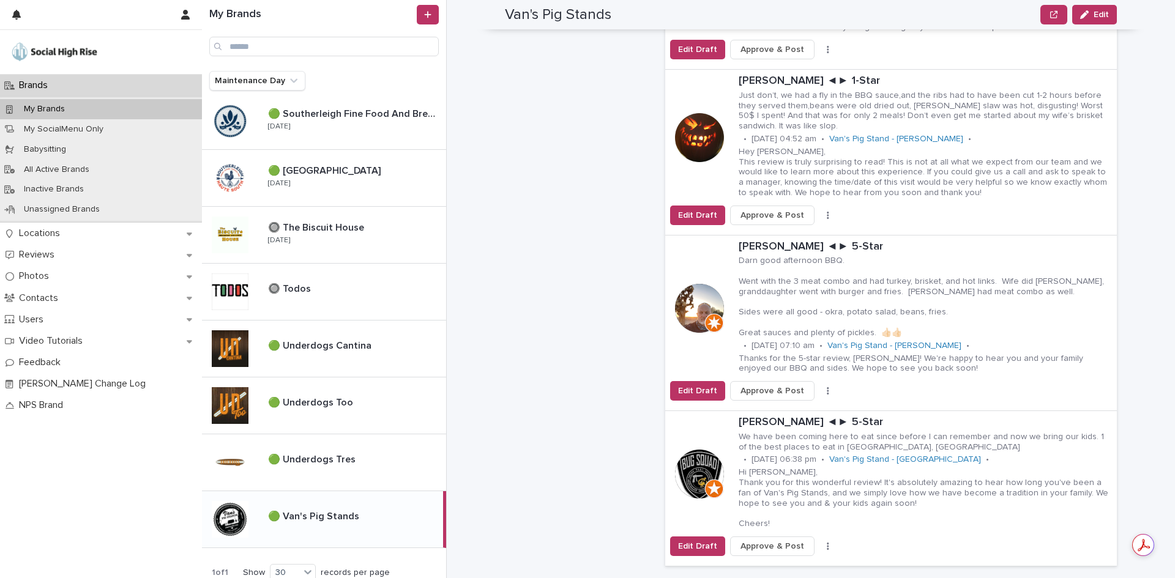
scroll to position [857, 0]
click at [827, 211] on icon "button" at bounding box center [828, 214] width 2 height 7
click at [794, 219] on button "Skip Reply" at bounding box center [782, 229] width 81 height 20
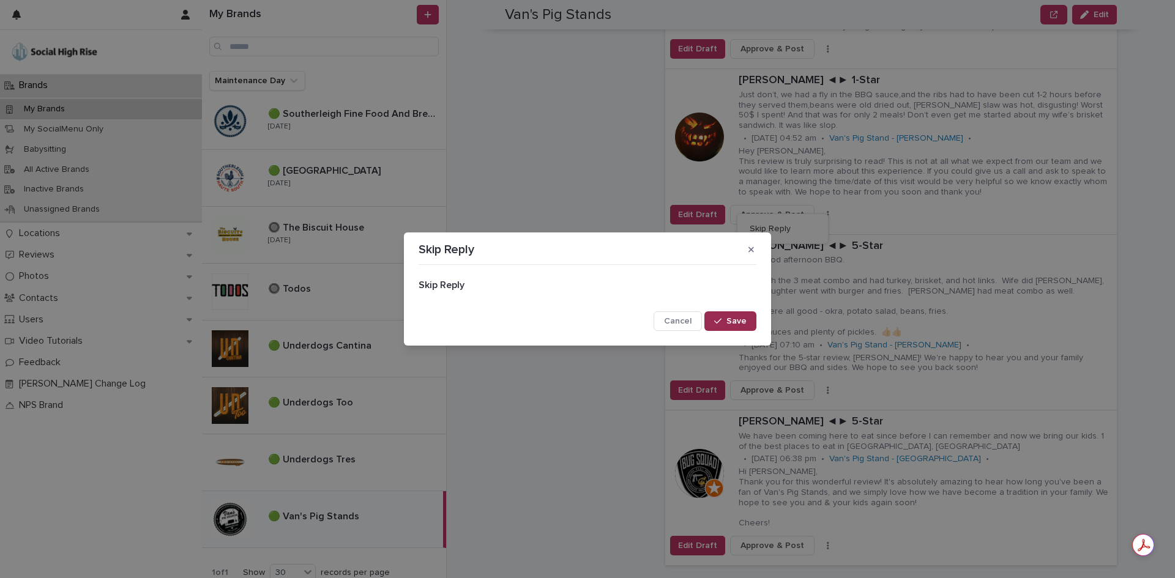
click at [716, 321] on icon "button" at bounding box center [717, 321] width 7 height 6
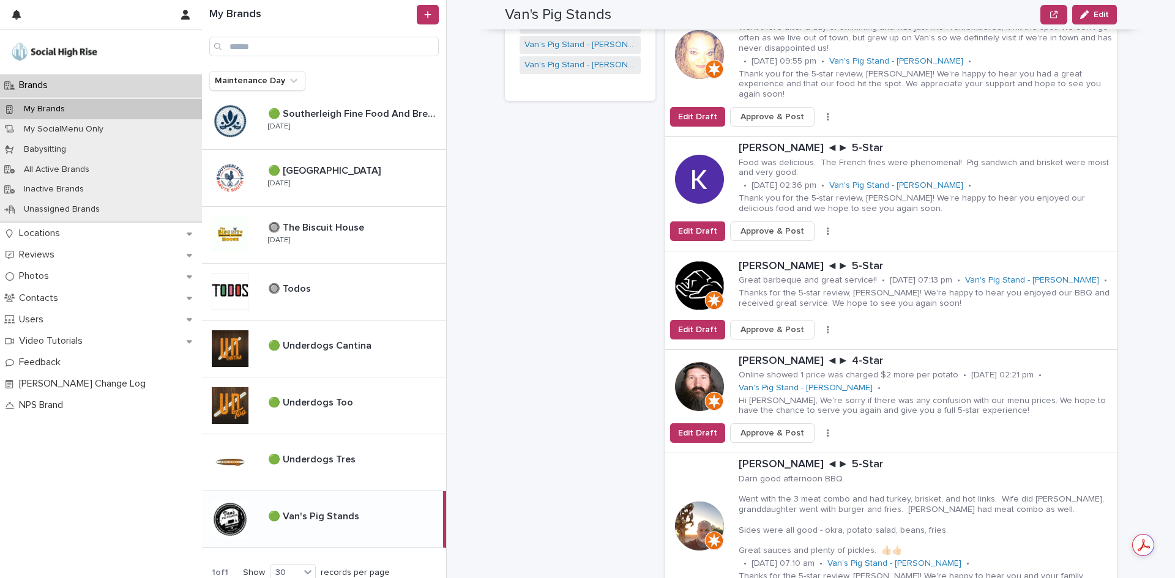
scroll to position [490, 0]
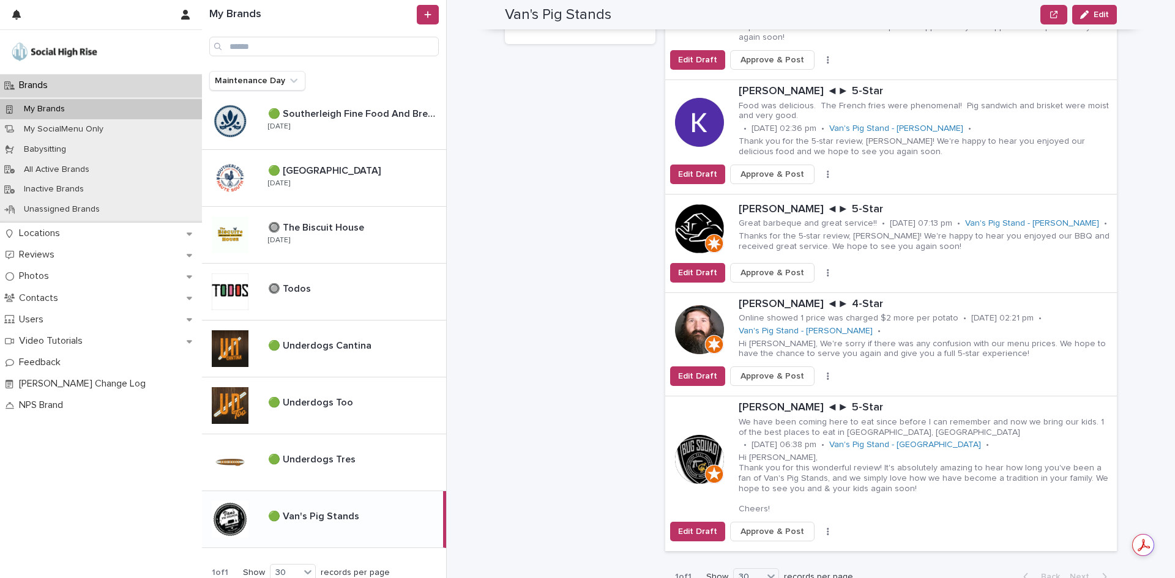
scroll to position [551, 0]
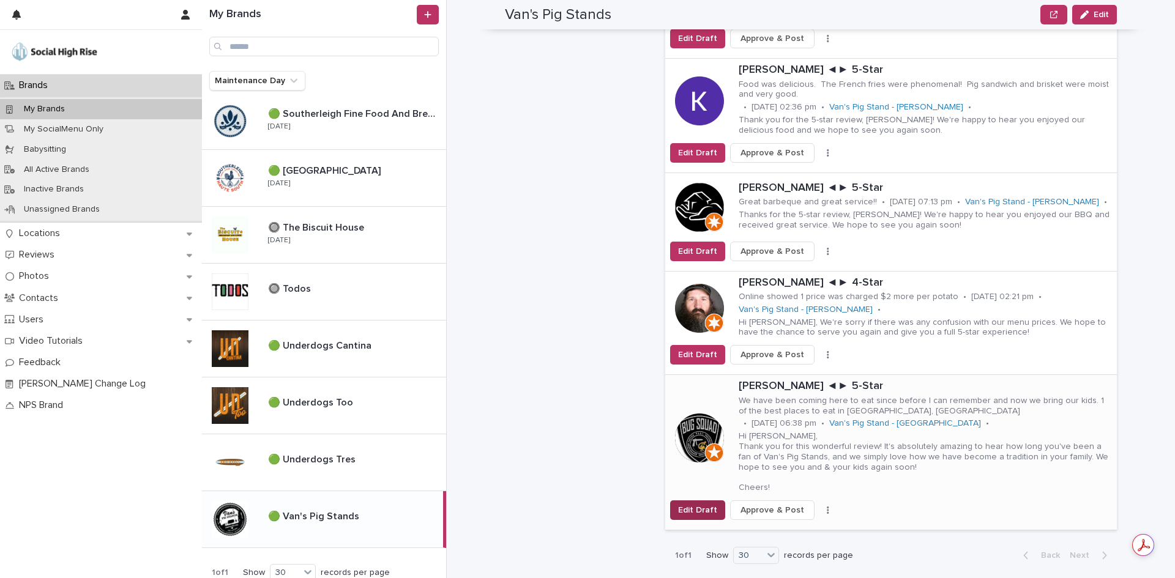
click at [702, 504] on span "Edit Draft" at bounding box center [697, 510] width 39 height 12
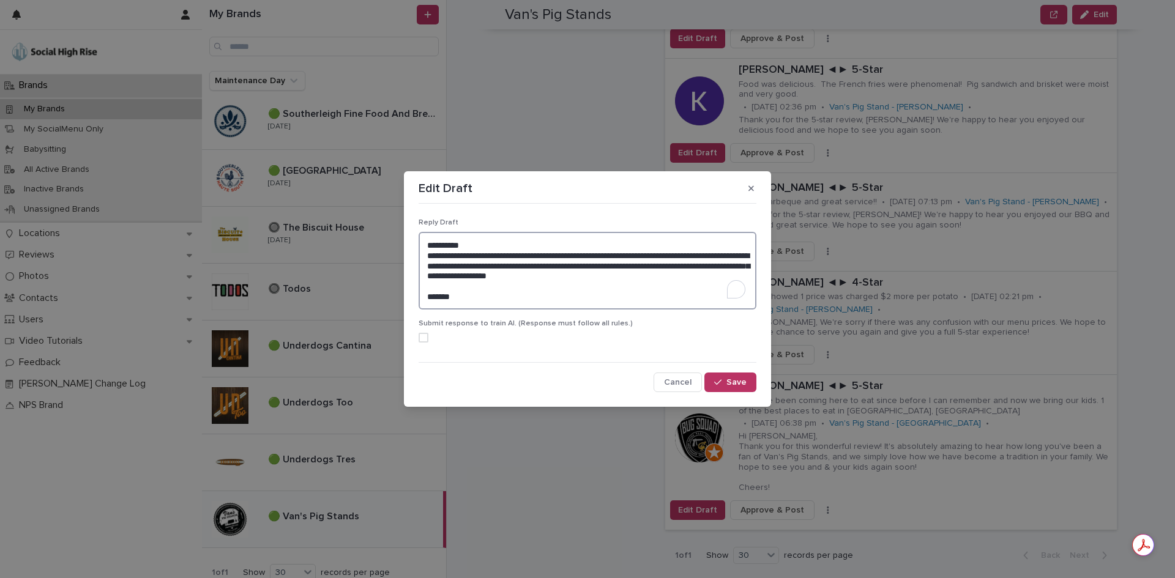
drag, startPoint x: 518, startPoint y: 299, endPoint x: 415, endPoint y: 300, distance: 102.8
click at [415, 300] on section "**********" at bounding box center [587, 289] width 367 height 236
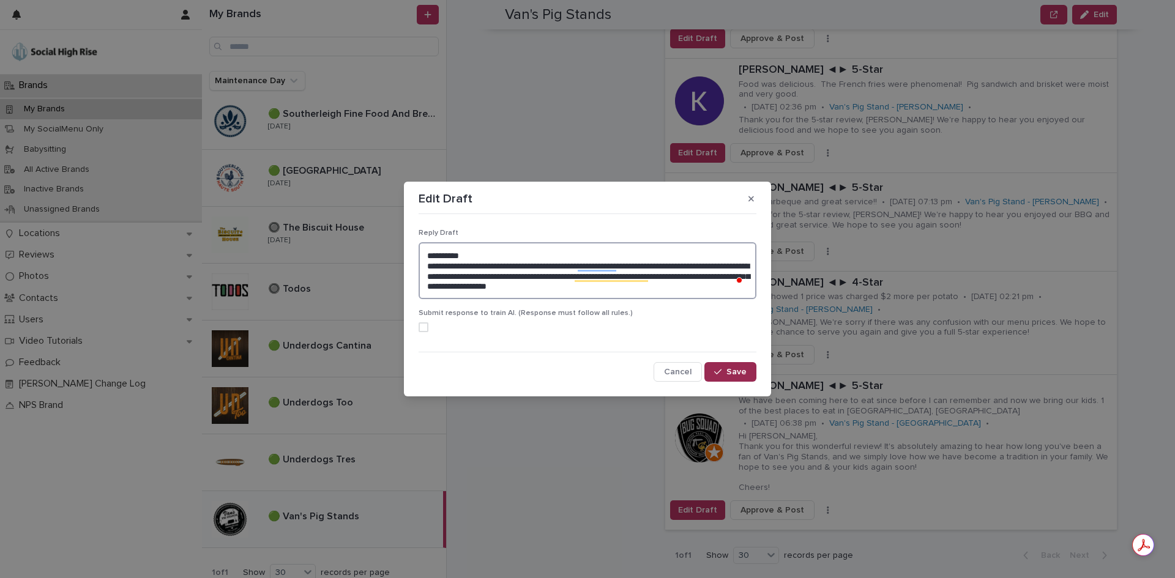
type textarea "**********"
click at [723, 366] on button "Save" at bounding box center [730, 372] width 52 height 20
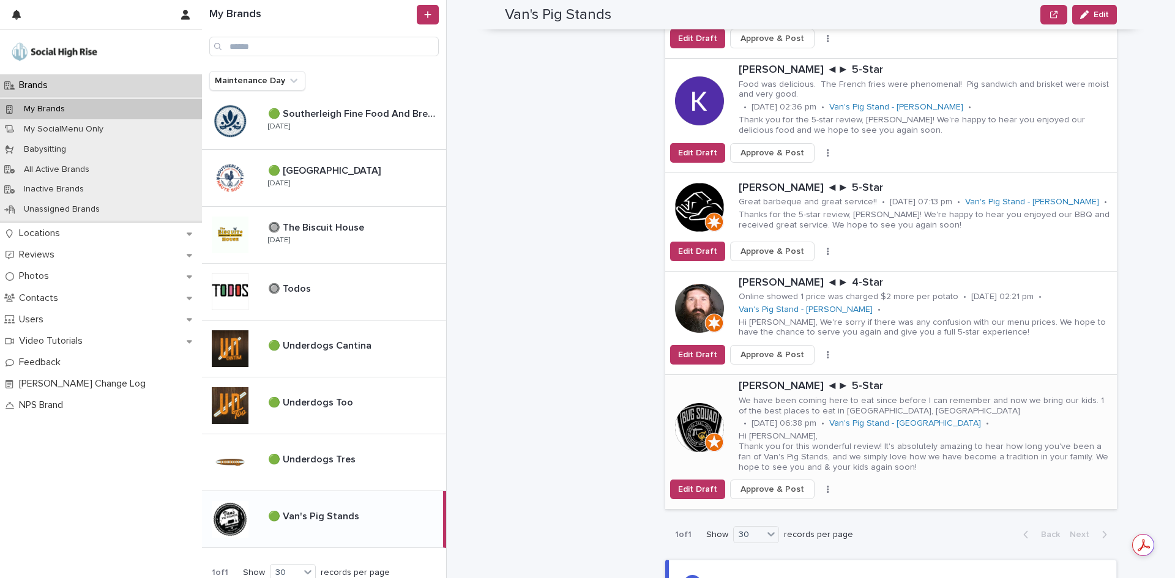
click at [770, 483] on span "Approve & Post" at bounding box center [772, 489] width 64 height 12
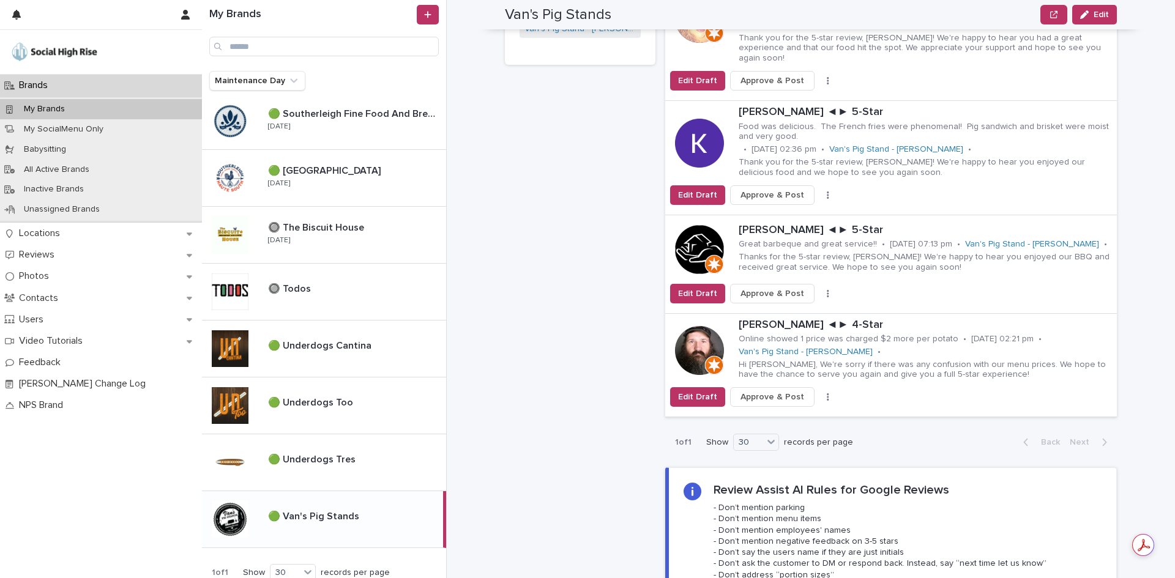
scroll to position [490, 0]
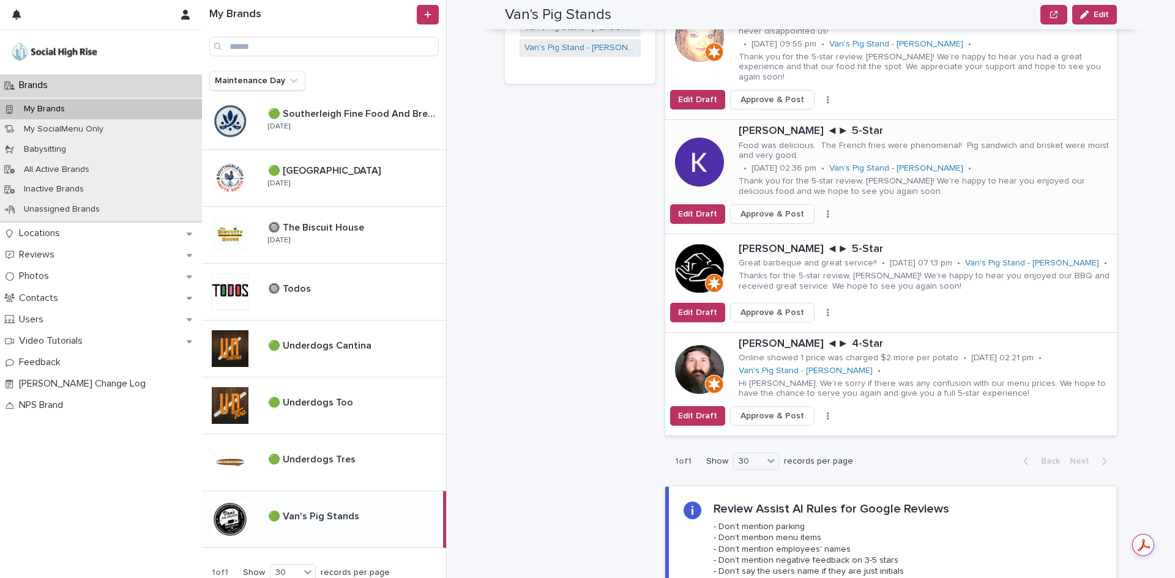
click at [751, 208] on span "Approve & Post" at bounding box center [772, 214] width 64 height 12
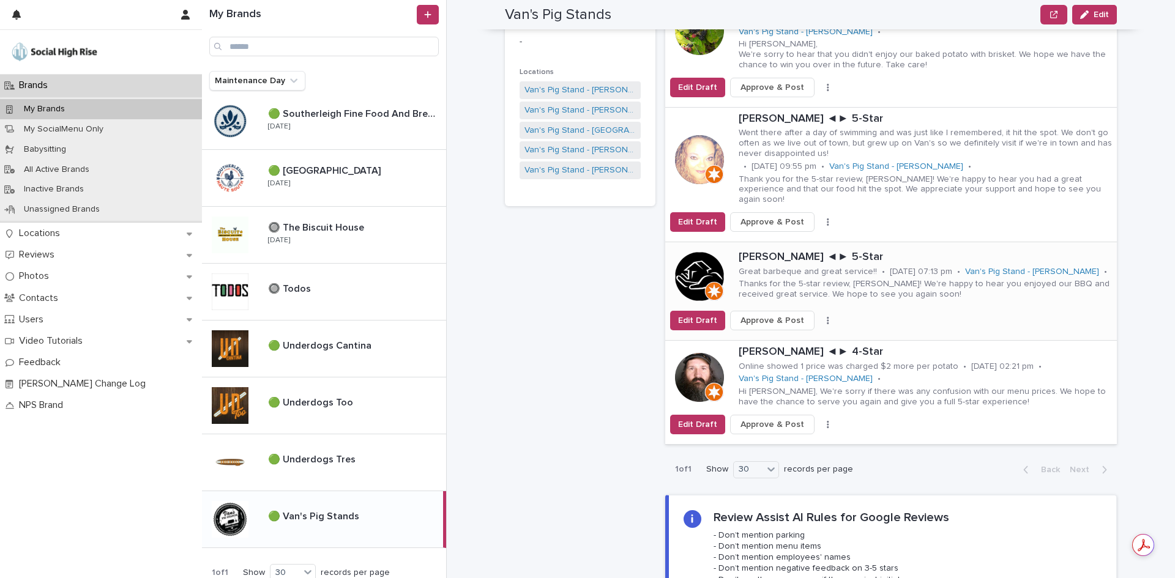
scroll to position [428, 0]
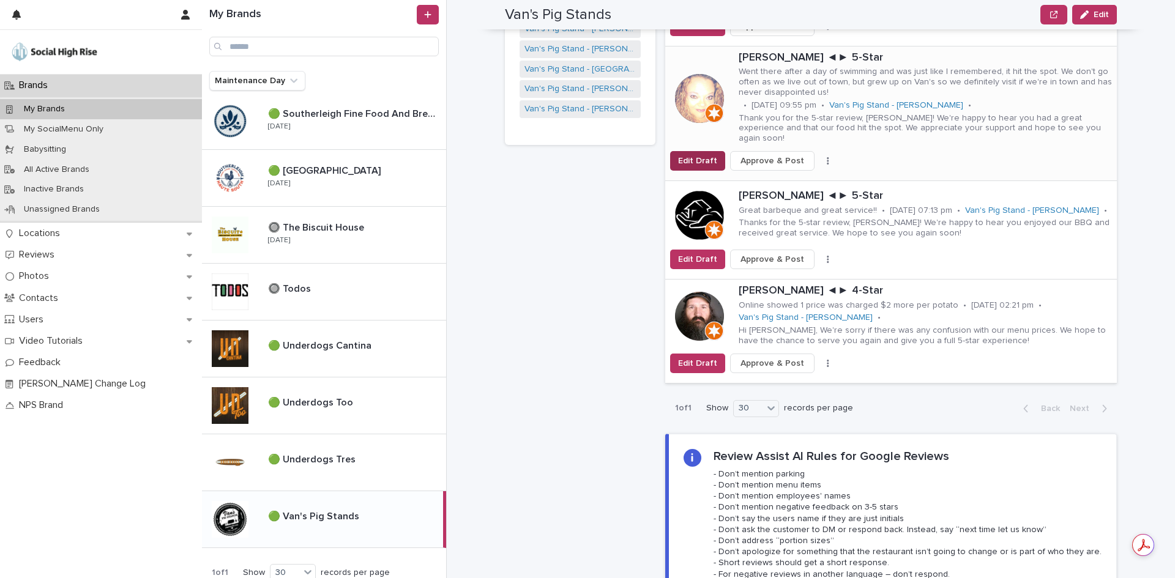
click at [693, 155] on span "Edit Draft" at bounding box center [697, 161] width 39 height 12
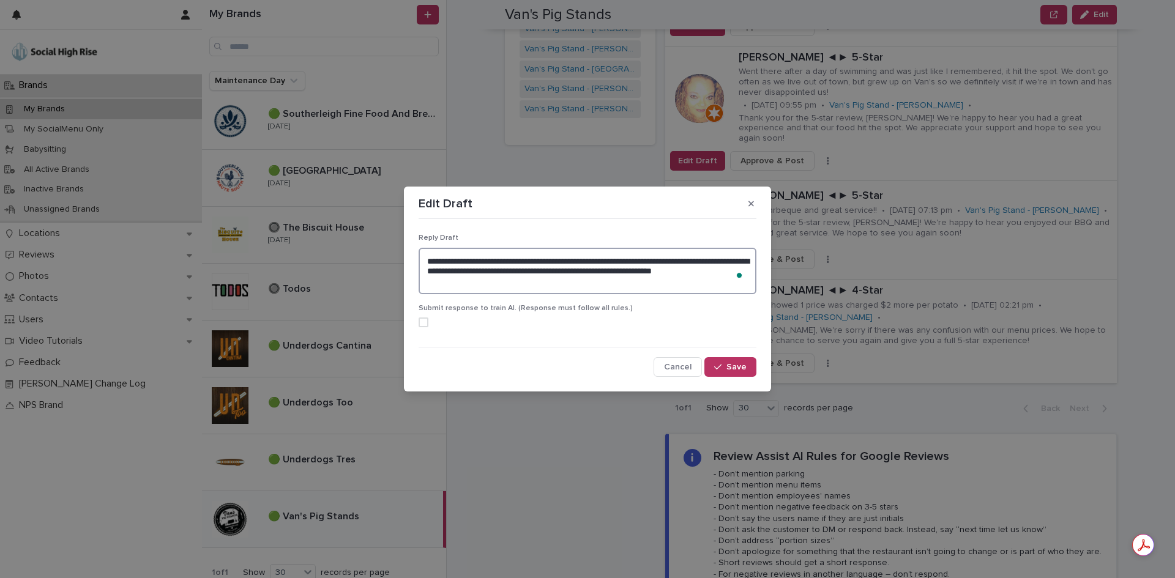
drag, startPoint x: 582, startPoint y: 275, endPoint x: 577, endPoint y: 261, distance: 14.9
click at [577, 261] on textarea "**********" at bounding box center [588, 271] width 338 height 47
click at [658, 288] on textarea "**********" at bounding box center [588, 271] width 338 height 47
type textarea "**********"
click at [724, 364] on div "button" at bounding box center [720, 367] width 12 height 9
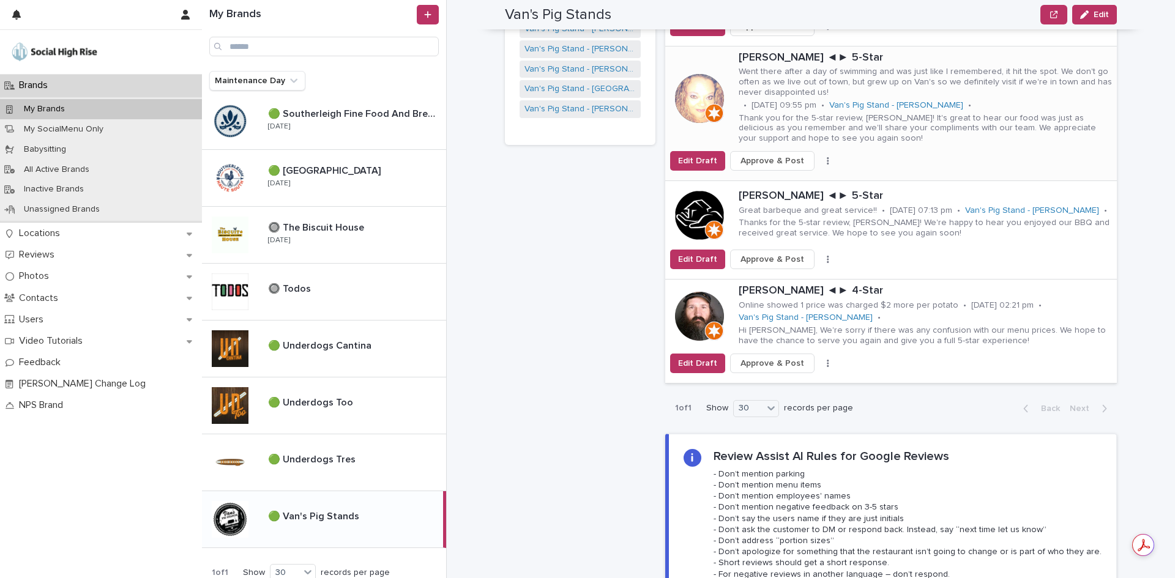
click at [764, 155] on span "Approve & Post" at bounding box center [772, 161] width 64 height 12
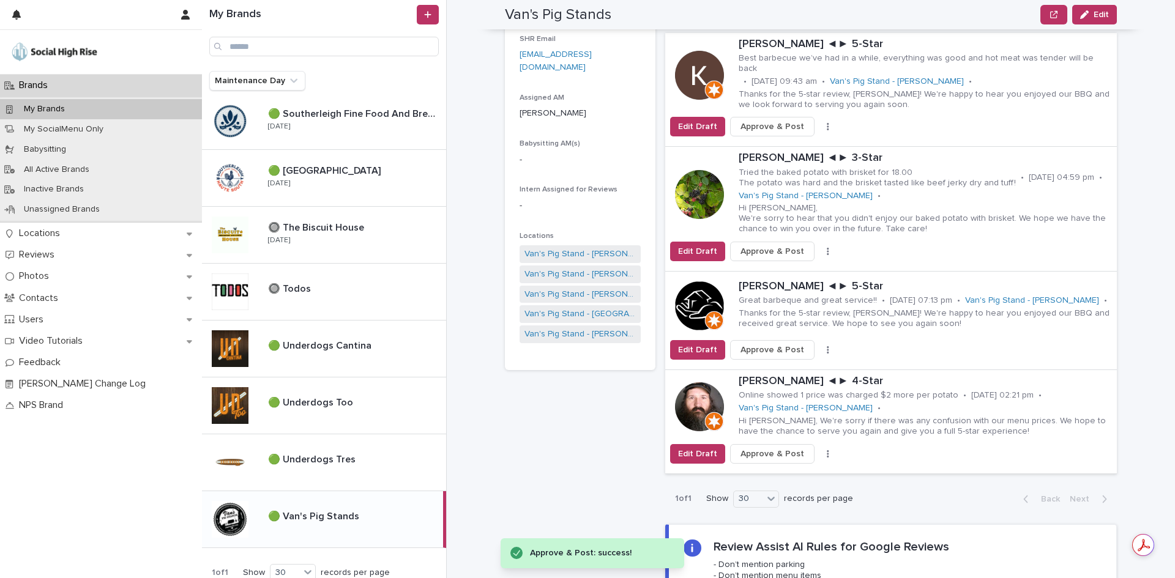
scroll to position [184, 0]
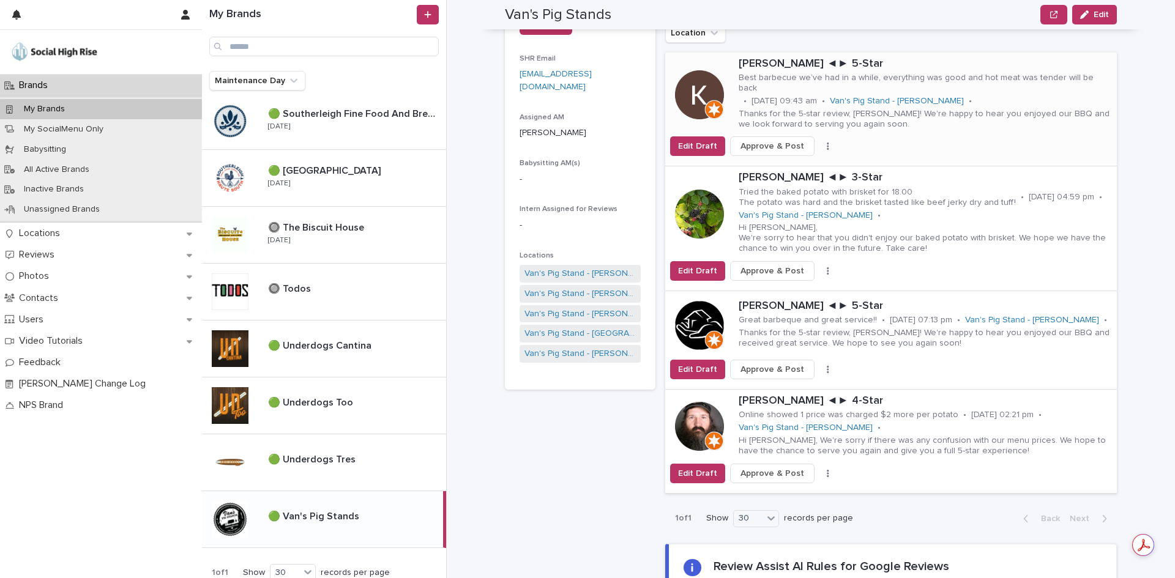
click at [774, 140] on span "Approve & Post" at bounding box center [772, 146] width 64 height 12
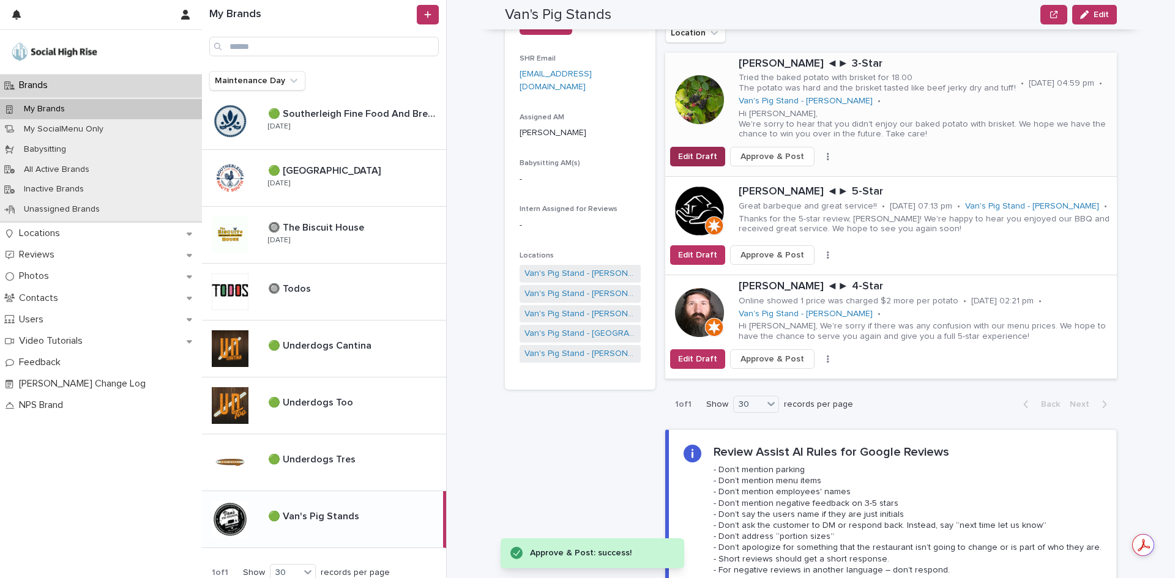
click at [692, 152] on span "Edit Draft" at bounding box center [697, 157] width 39 height 12
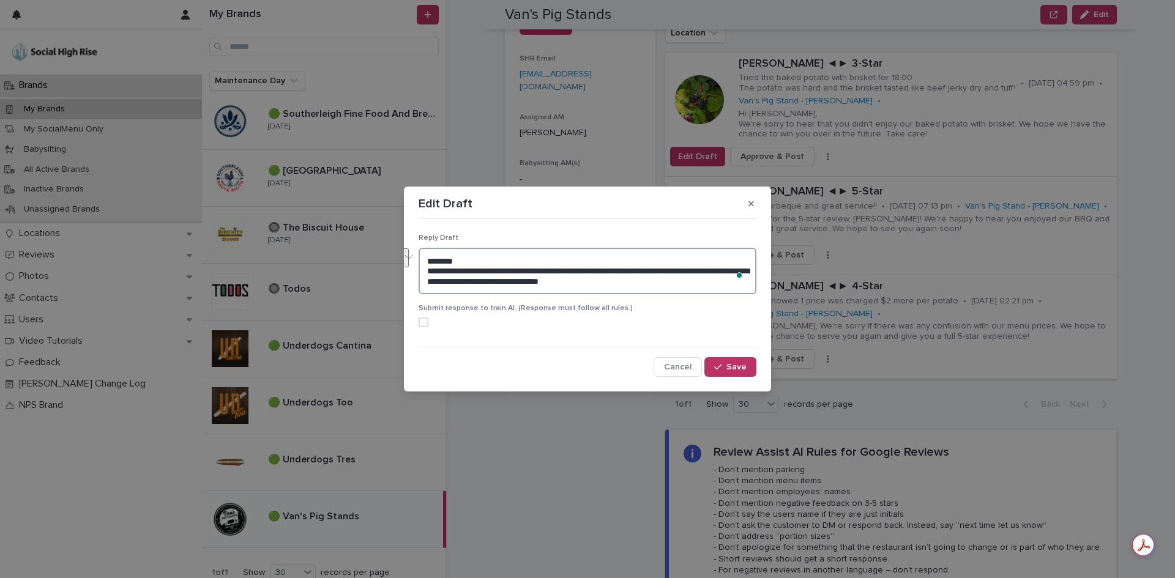
drag, startPoint x: 649, startPoint y: 286, endPoint x: 535, endPoint y: 274, distance: 114.5
click at [535, 274] on textarea "**********" at bounding box center [588, 271] width 338 height 47
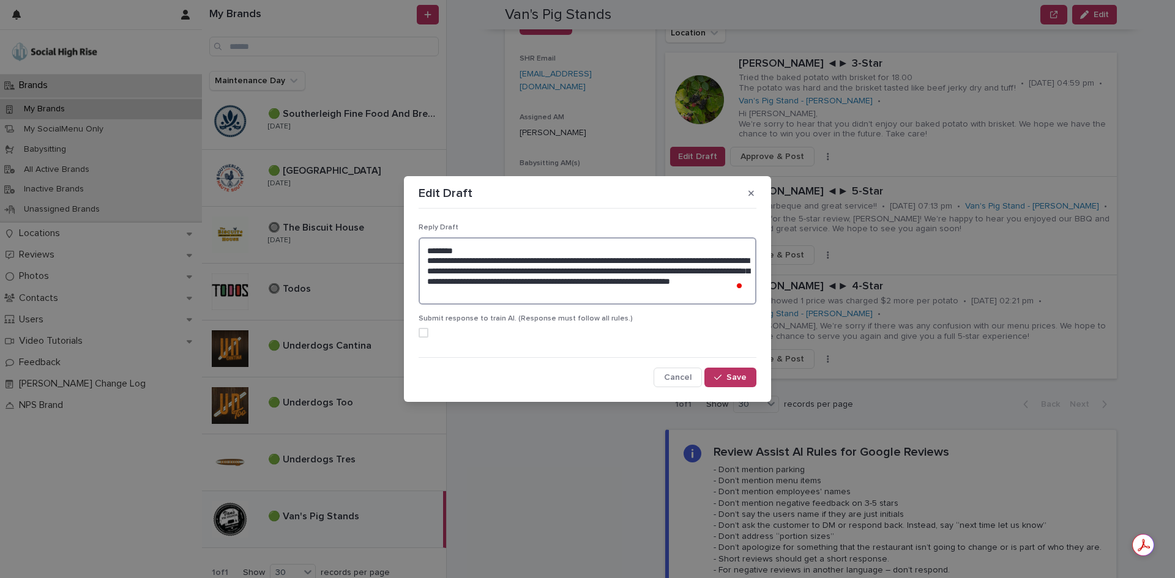
click at [562, 297] on textarea "**********" at bounding box center [588, 270] width 338 height 67
type textarea "**********"
click at [728, 374] on span "Save" at bounding box center [736, 377] width 20 height 9
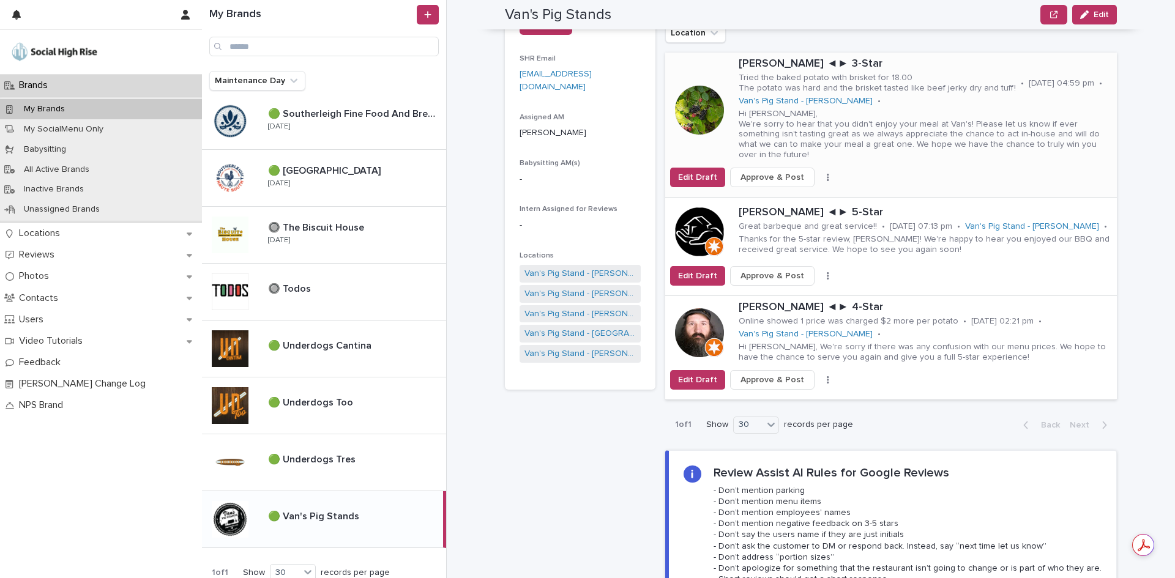
click at [762, 171] on span "Approve & Post" at bounding box center [772, 177] width 64 height 12
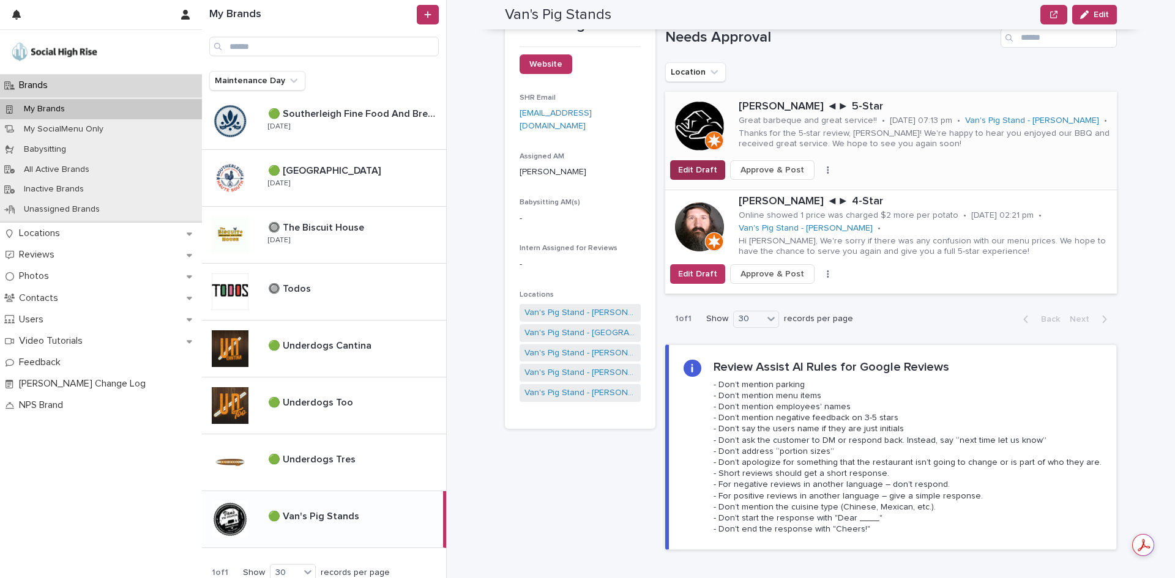
click at [706, 164] on span "Edit Draft" at bounding box center [697, 170] width 39 height 12
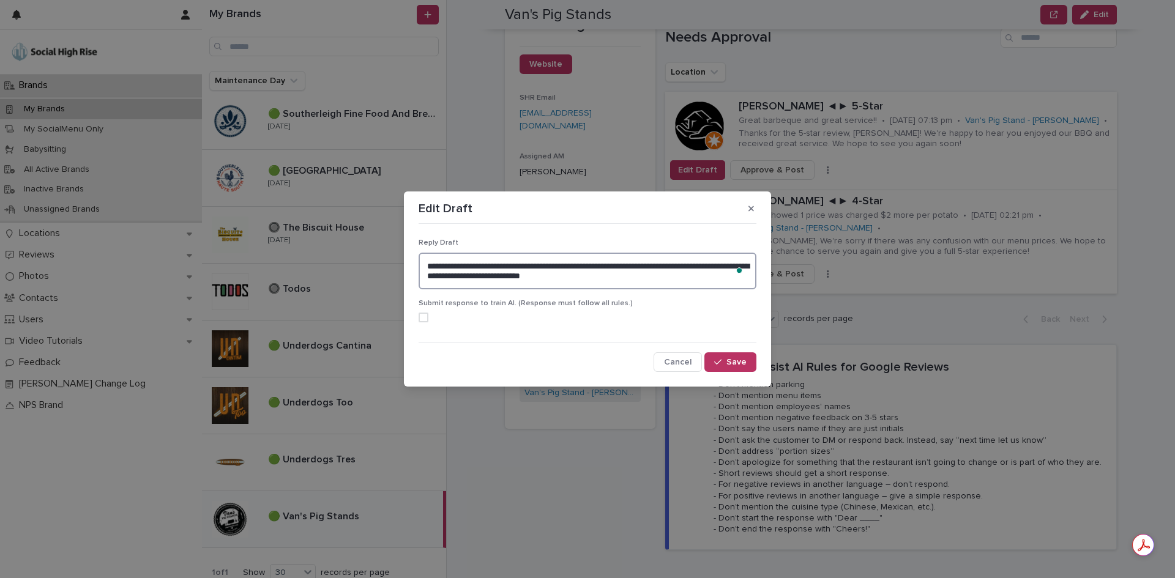
drag, startPoint x: 641, startPoint y: 275, endPoint x: 571, endPoint y: 264, distance: 71.3
click at [571, 264] on textarea "**********" at bounding box center [588, 271] width 338 height 37
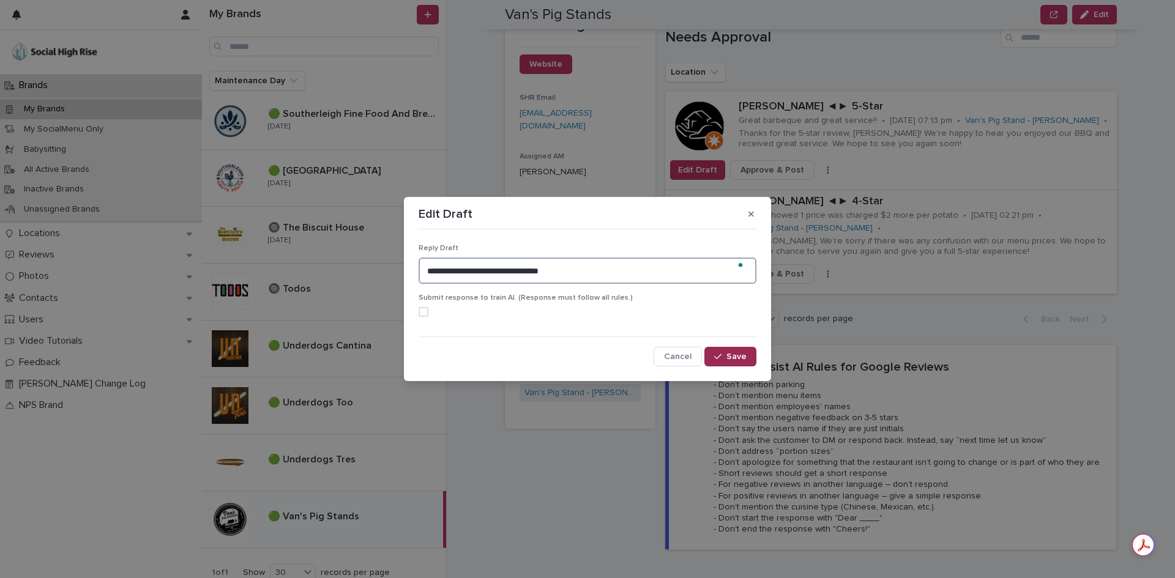
type textarea "**********"
click at [726, 362] on button "Save" at bounding box center [730, 357] width 52 height 20
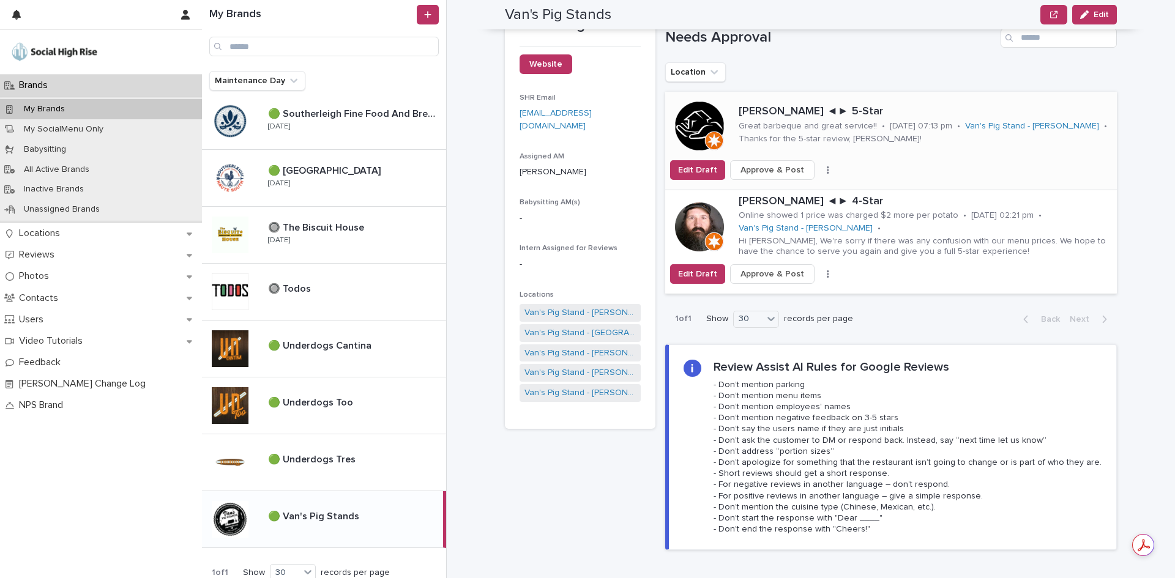
click at [788, 164] on span "Approve & Post" at bounding box center [772, 170] width 64 height 12
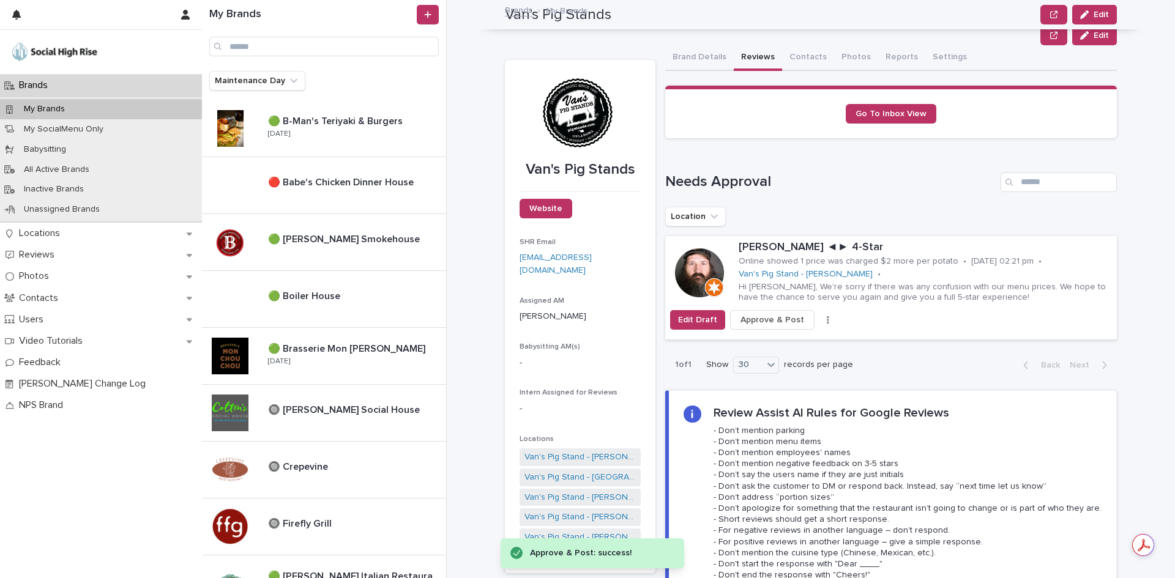
scroll to position [184, 0]
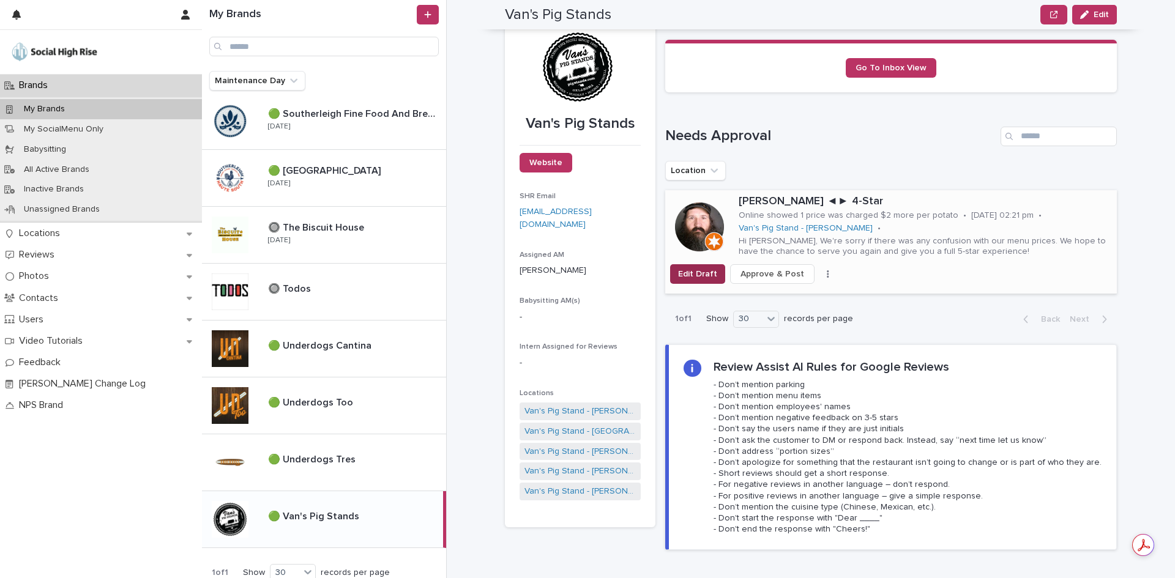
click at [701, 268] on span "Edit Draft" at bounding box center [697, 274] width 39 height 12
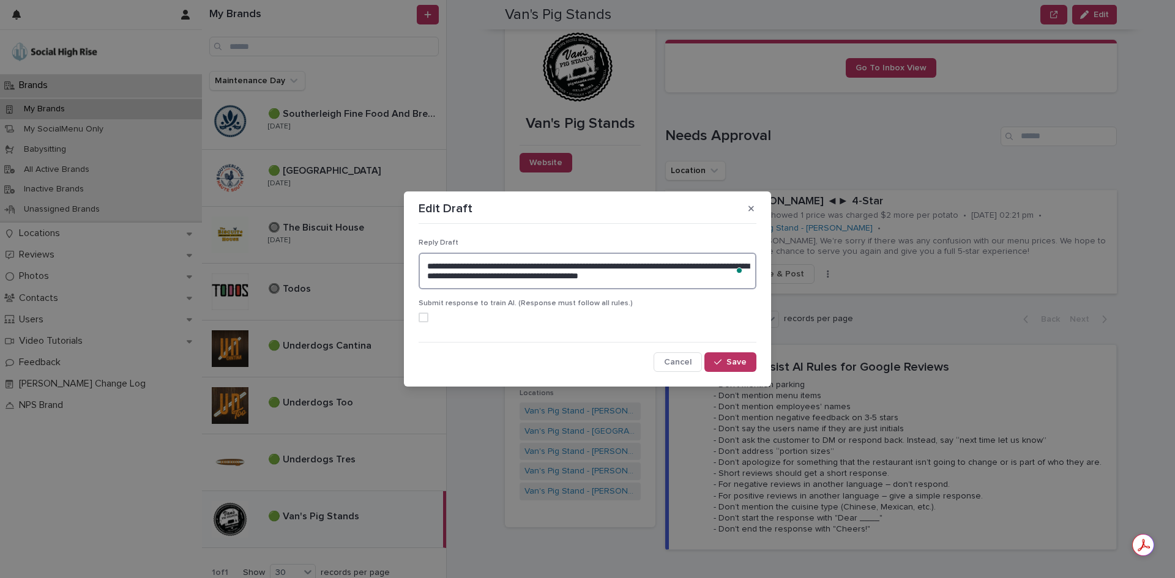
drag, startPoint x: 725, startPoint y: 277, endPoint x: 683, endPoint y: 266, distance: 43.0
click at [683, 266] on textarea "**********" at bounding box center [588, 271] width 338 height 37
paste textarea "**********"
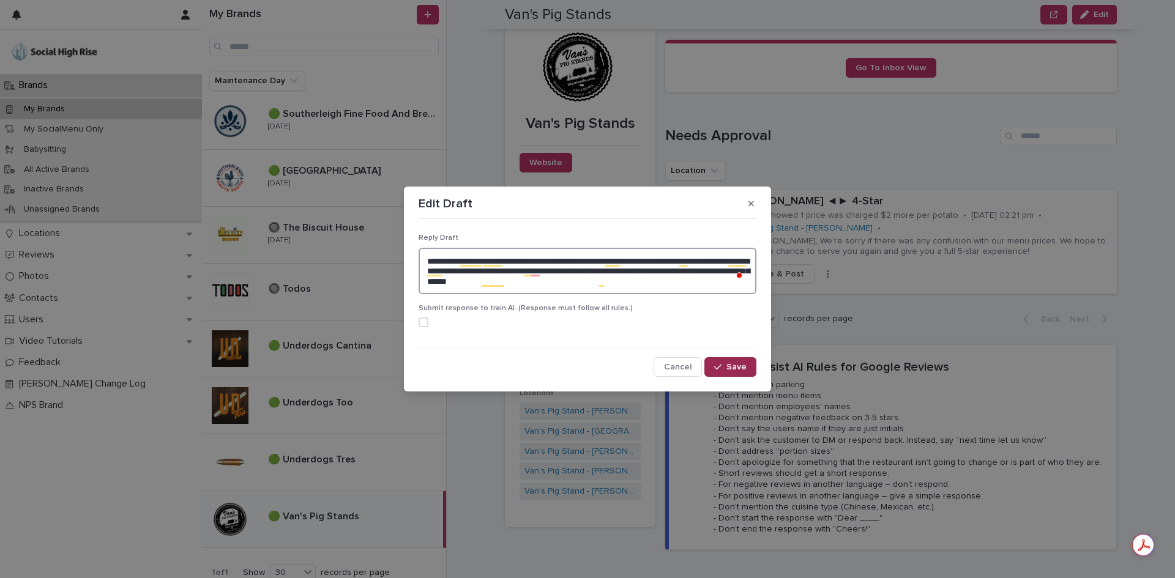
type textarea "**********"
click at [732, 365] on span "Save" at bounding box center [736, 367] width 20 height 9
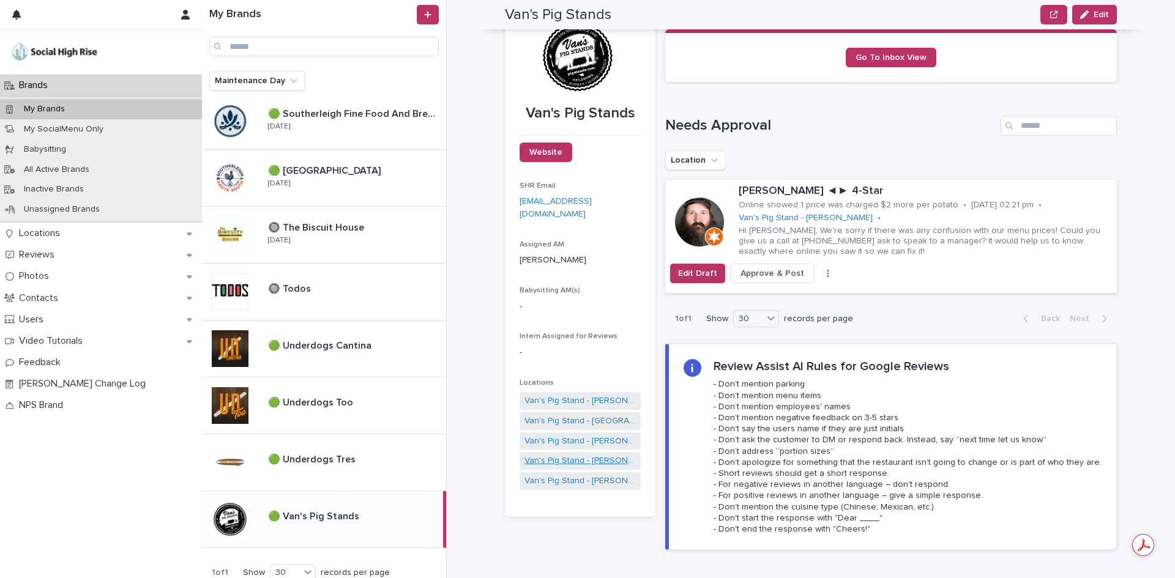
click at [576, 455] on link "Van's Pig Stand - [PERSON_NAME]" at bounding box center [579, 461] width 111 height 13
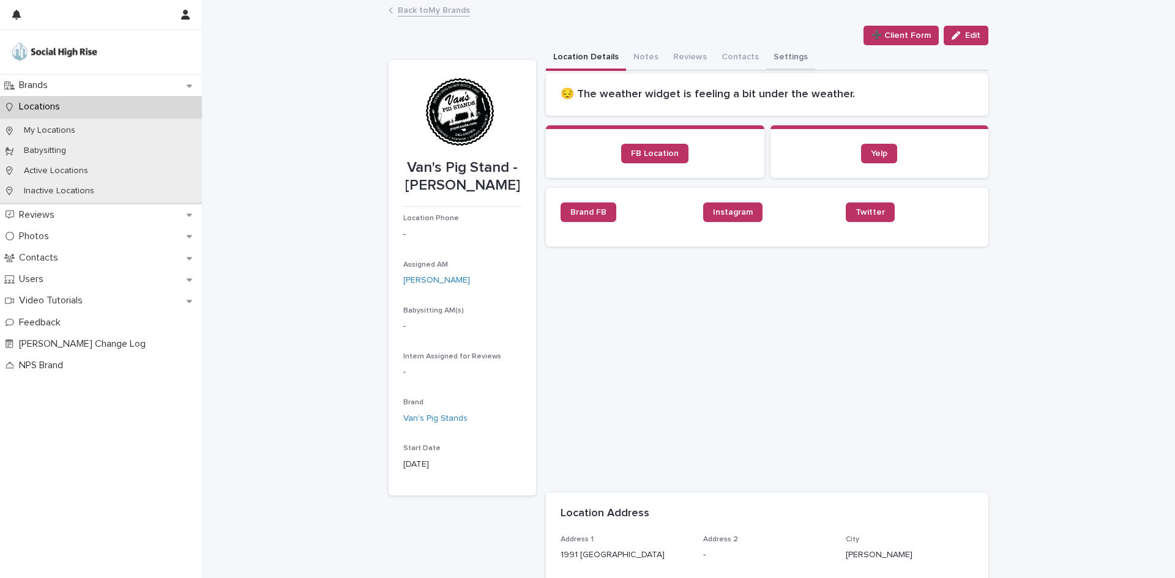
click at [767, 69] on button "Settings" at bounding box center [790, 58] width 49 height 26
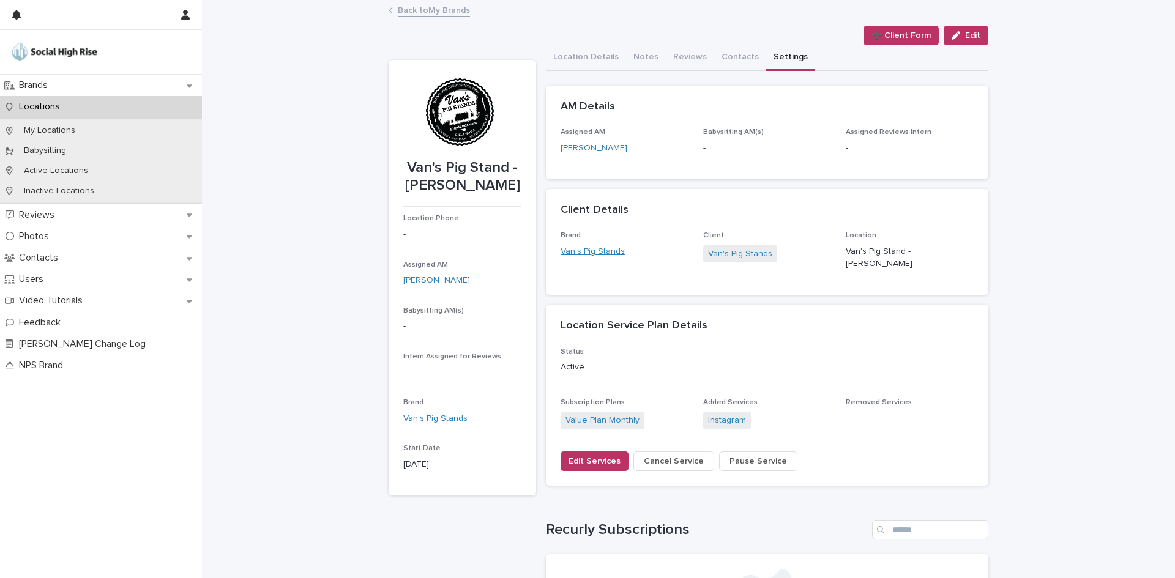
click at [617, 252] on link "Van's Pig Stands" at bounding box center [593, 251] width 64 height 13
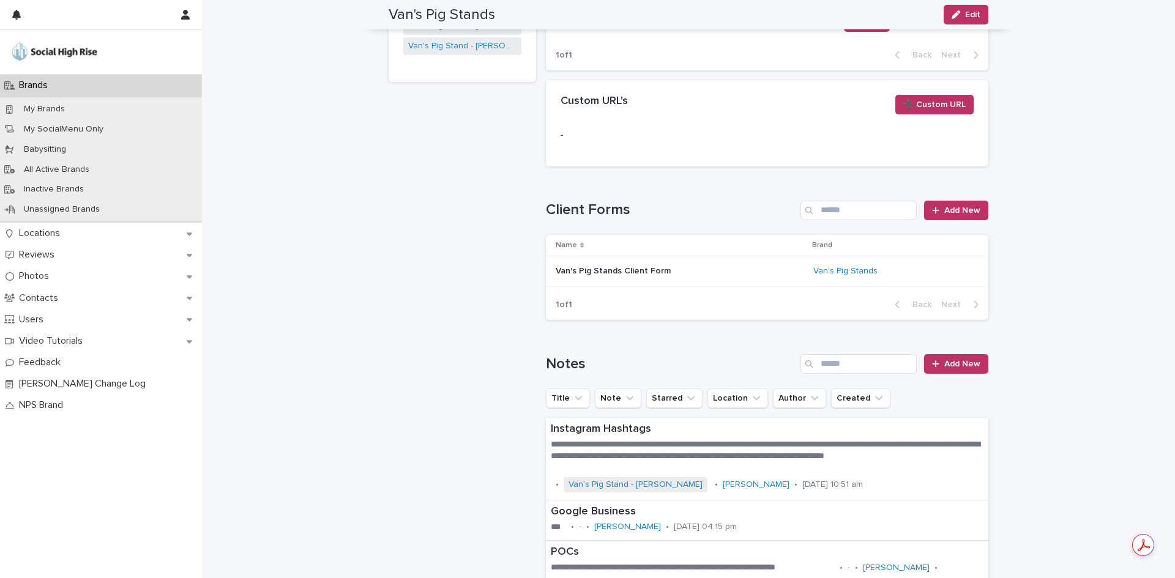
scroll to position [428, 0]
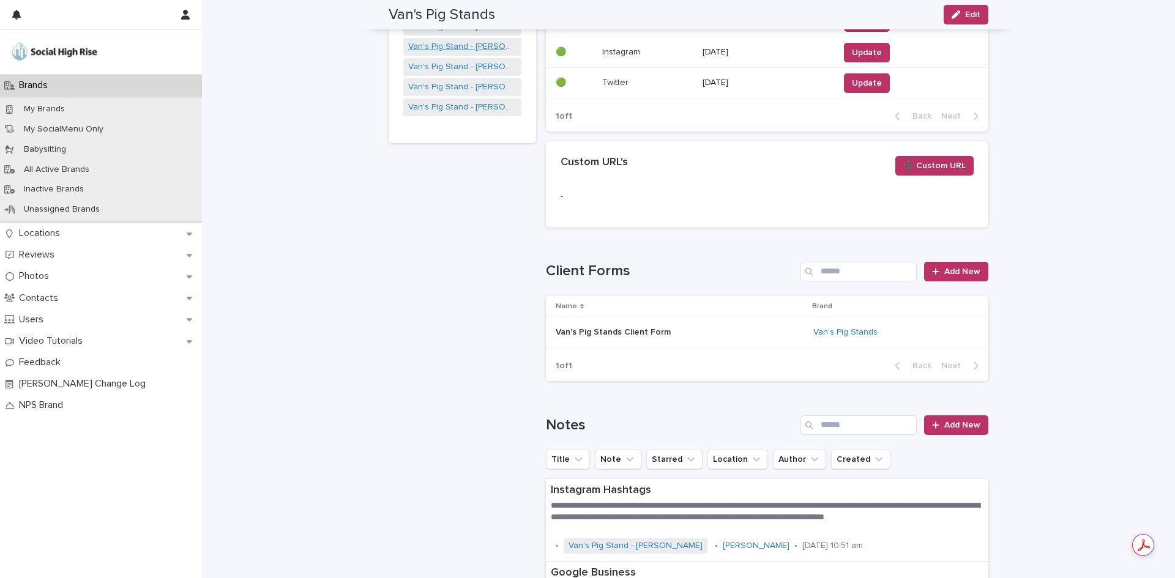
click at [480, 52] on link "Van's Pig Stand - [PERSON_NAME]" at bounding box center [462, 46] width 108 height 13
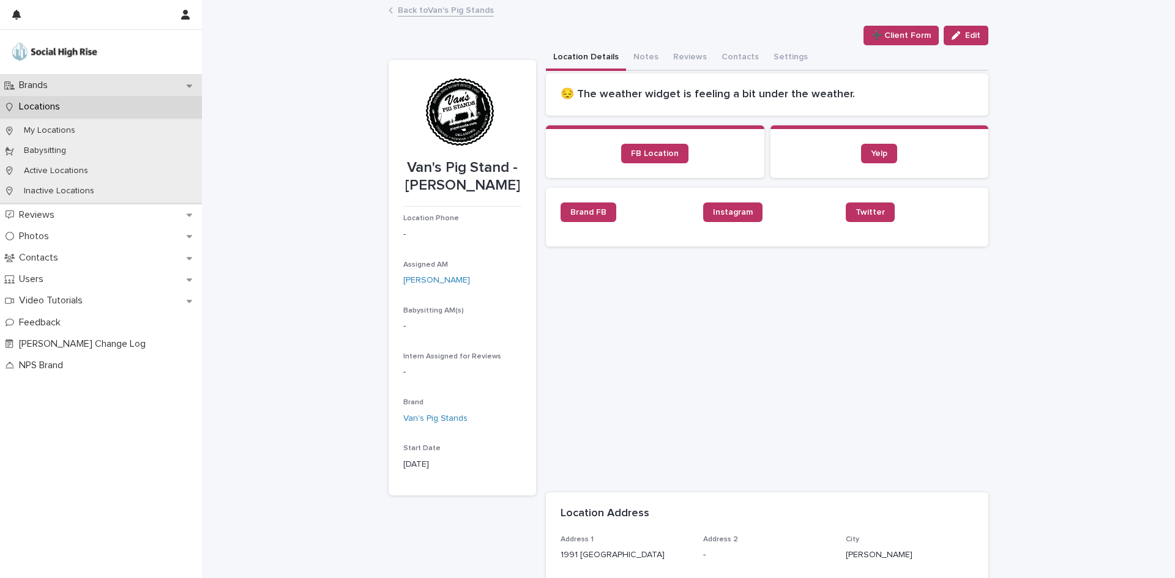
click at [140, 90] on div "Brands" at bounding box center [101, 85] width 202 height 21
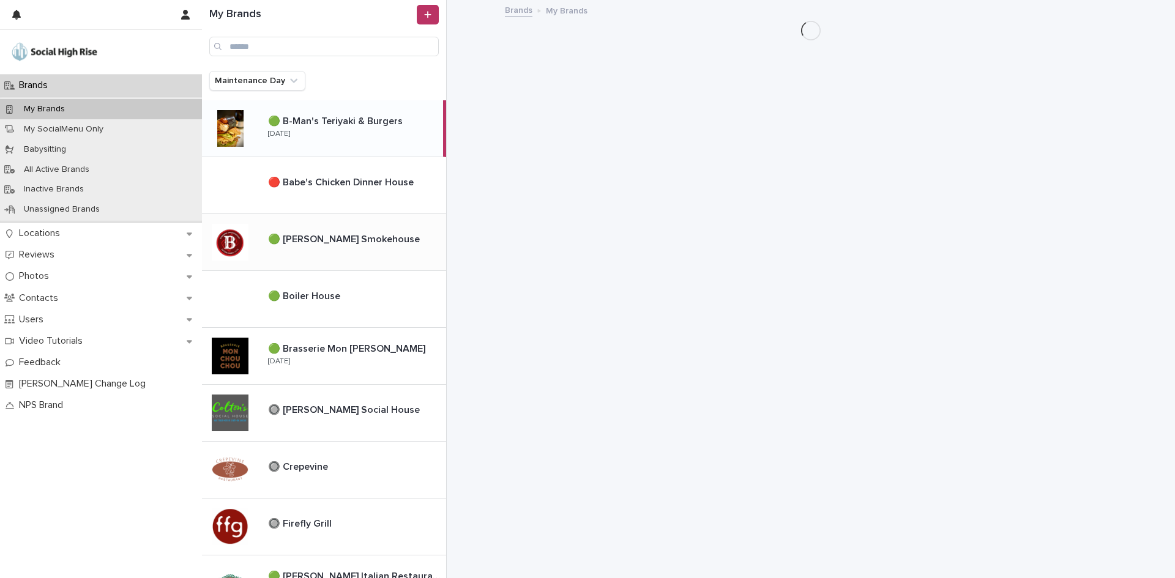
click at [380, 235] on p "🟢 [PERSON_NAME] Smokehouse" at bounding box center [345, 238] width 154 height 14
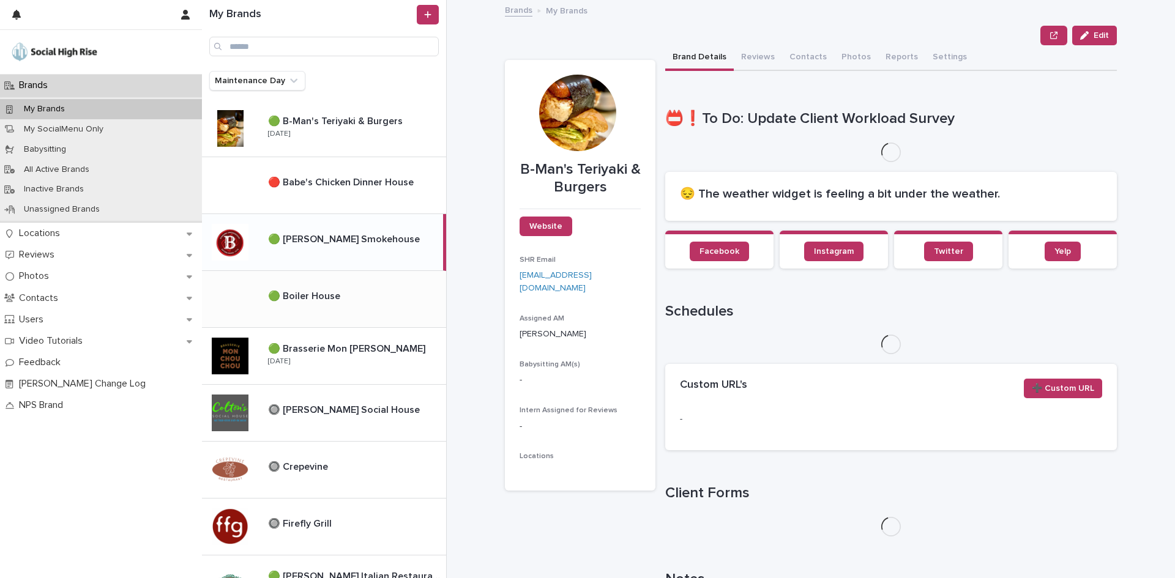
click at [381, 275] on div "🟢 Boiler House 🟢 Boiler House" at bounding box center [324, 299] width 244 height 57
click at [365, 356] on div "🟢 Brasserie Mon Chou Chou 🟢 Brasserie Mon Chou Chou Thursday" at bounding box center [352, 355] width 188 height 35
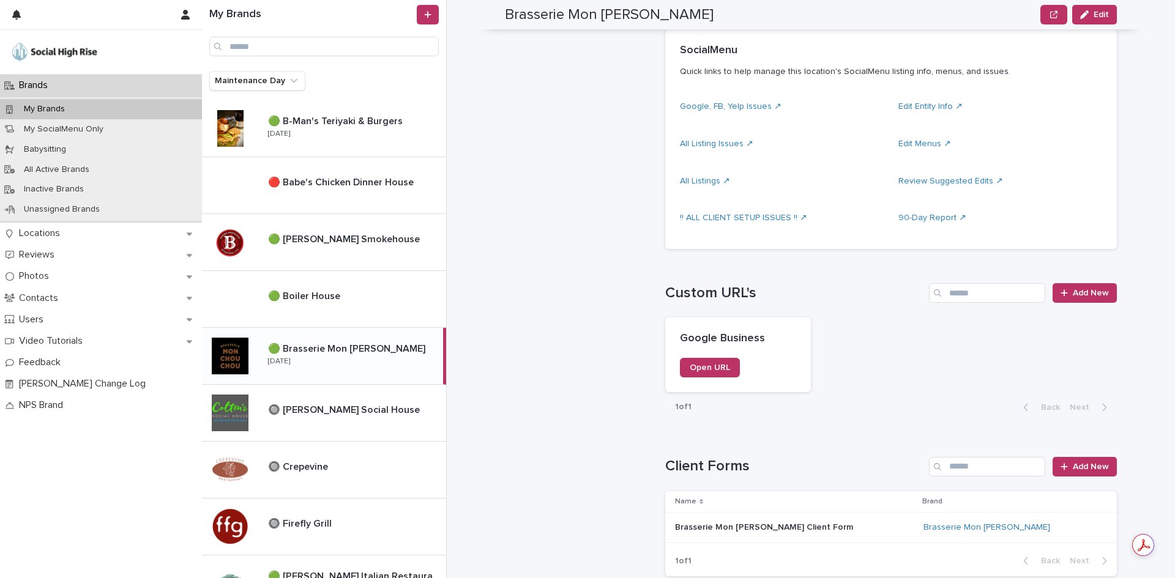
scroll to position [490, 0]
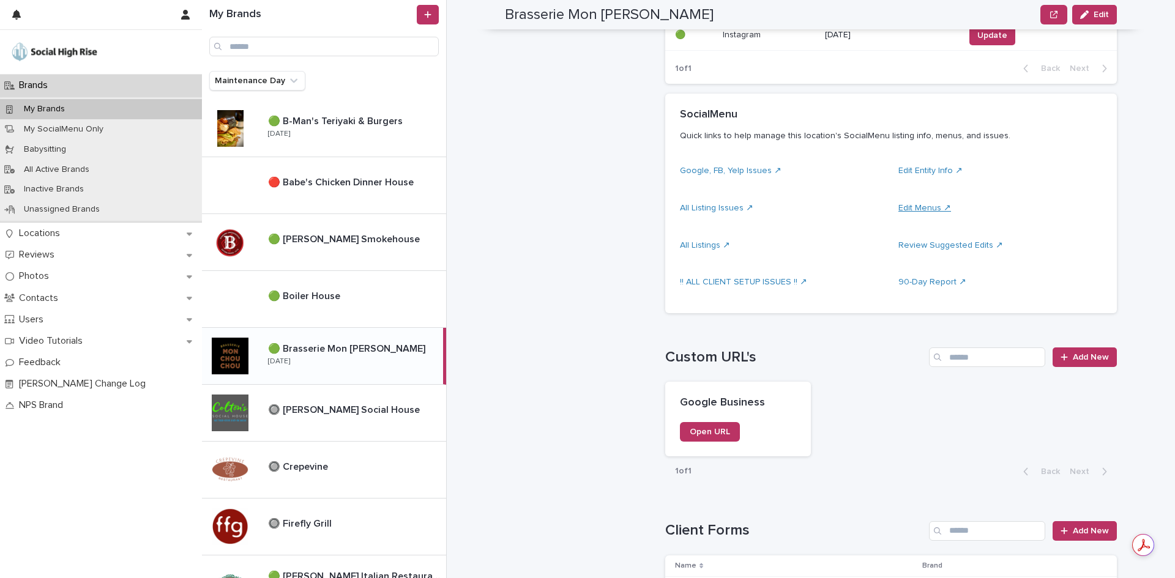
click at [919, 208] on link "Edit Menus ↗" at bounding box center [924, 208] width 53 height 9
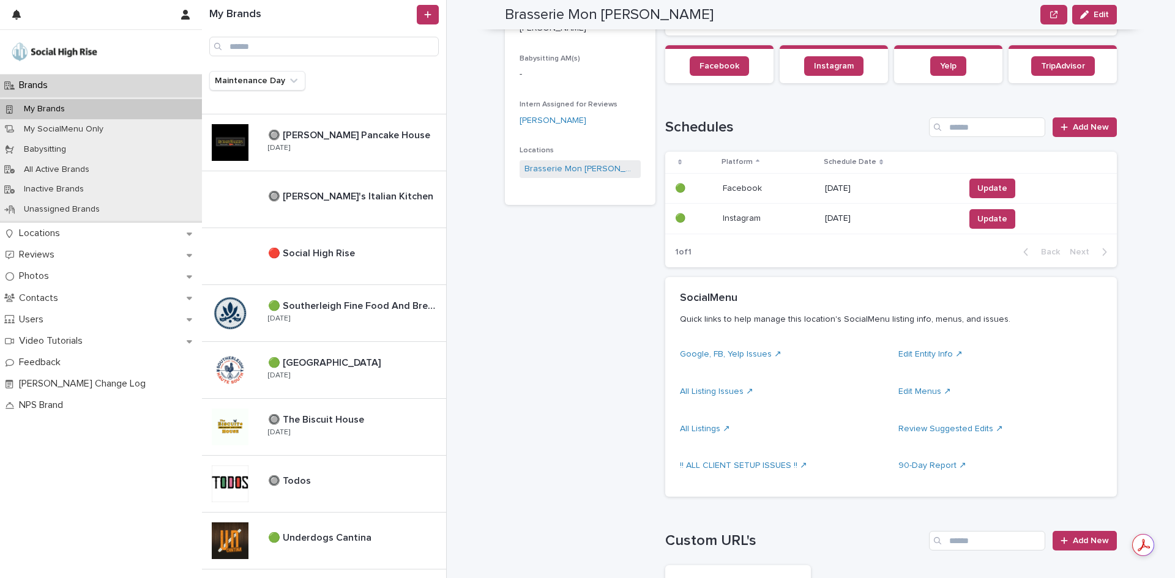
scroll to position [958, 0]
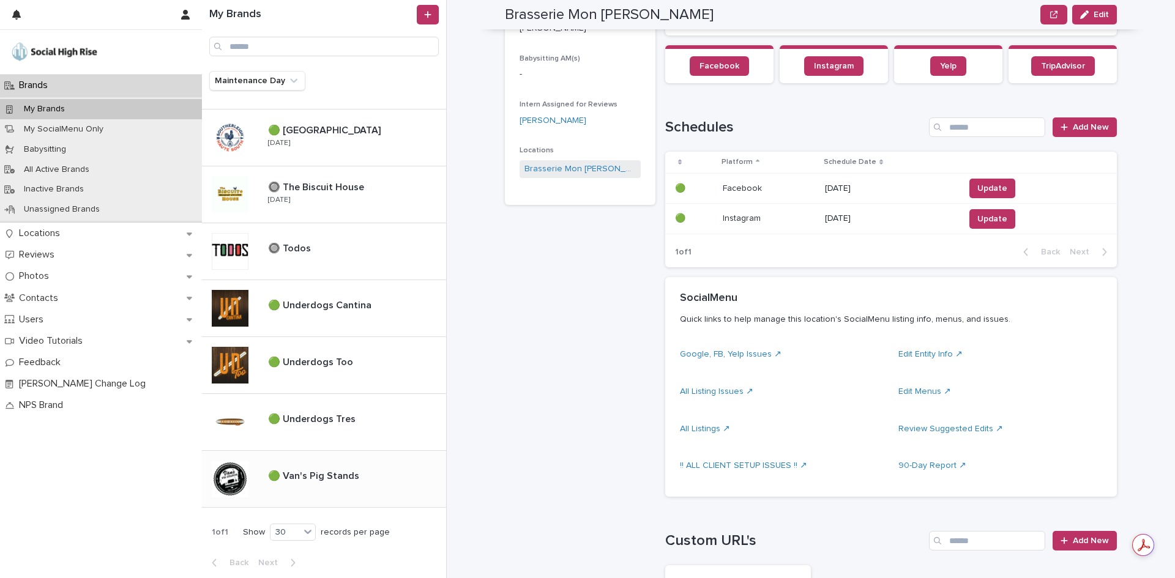
click at [346, 472] on p "🟢 Van's Pig Stands" at bounding box center [315, 475] width 94 height 14
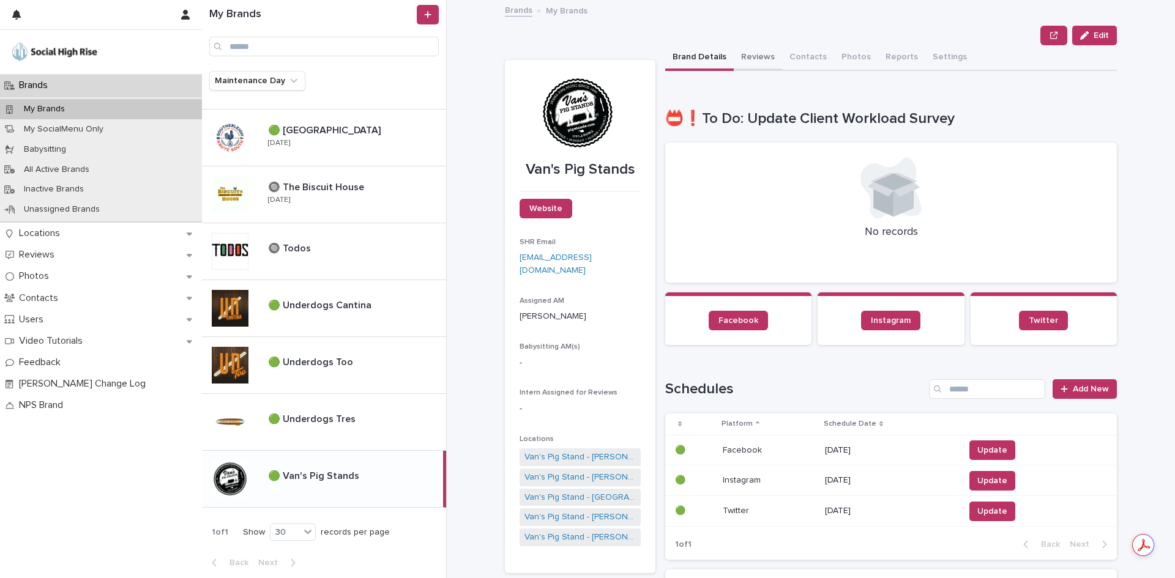
click at [739, 58] on button "Reviews" at bounding box center [758, 58] width 48 height 26
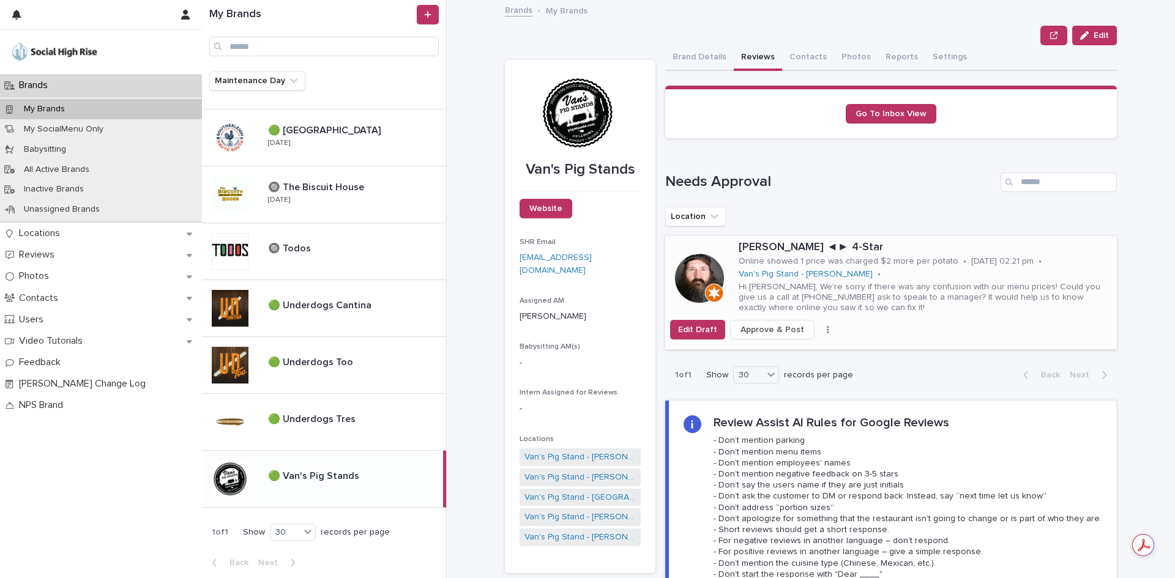
click at [760, 332] on span "Approve & Post" at bounding box center [772, 330] width 64 height 12
